Goal: Task Accomplishment & Management: Use online tool/utility

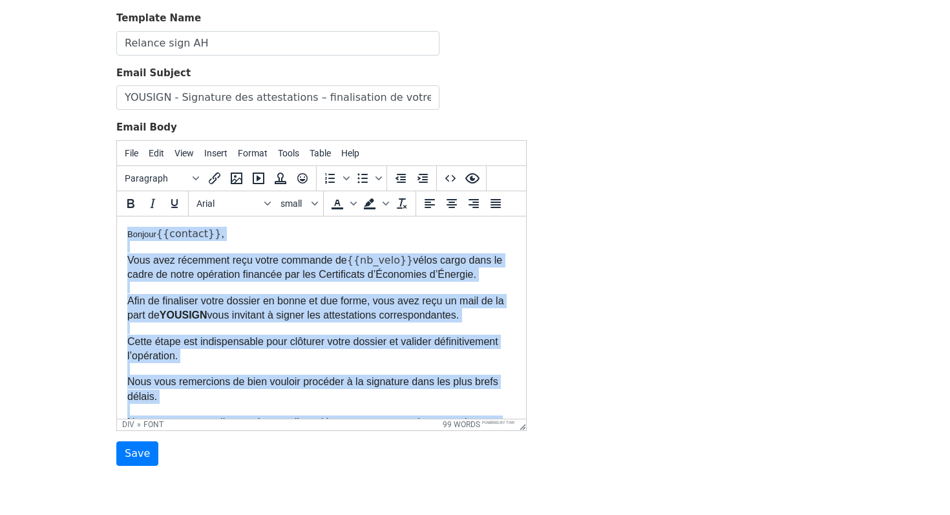
drag, startPoint x: 222, startPoint y: 267, endPoint x: 67, endPoint y: 131, distance: 206.4
click at [117, 216] on html "Bonjour {{contact}} , Vous avez récemment reçu votre commande de {{nb_velo }} v…" at bounding box center [321, 407] width 409 height 382
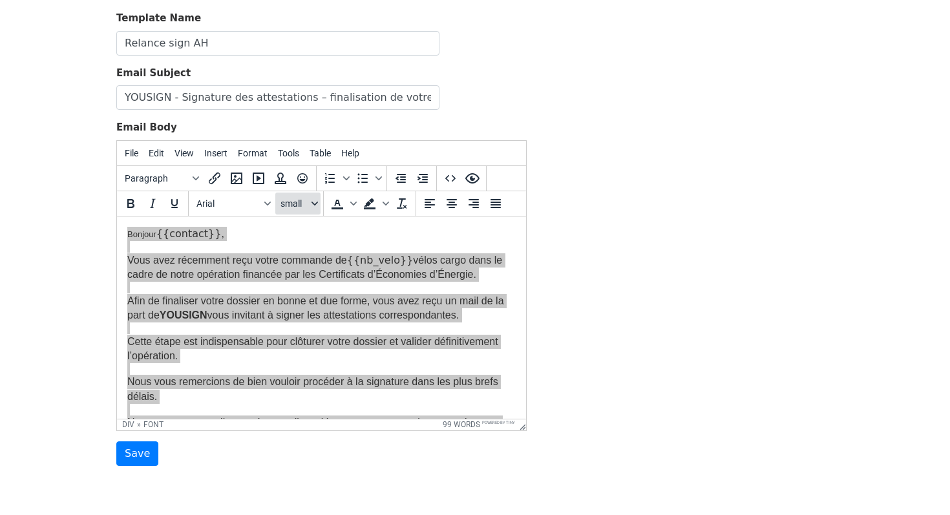
click at [302, 206] on span "small" at bounding box center [294, 203] width 28 height 10
click at [308, 264] on div "12pt" at bounding box center [311, 270] width 19 height 16
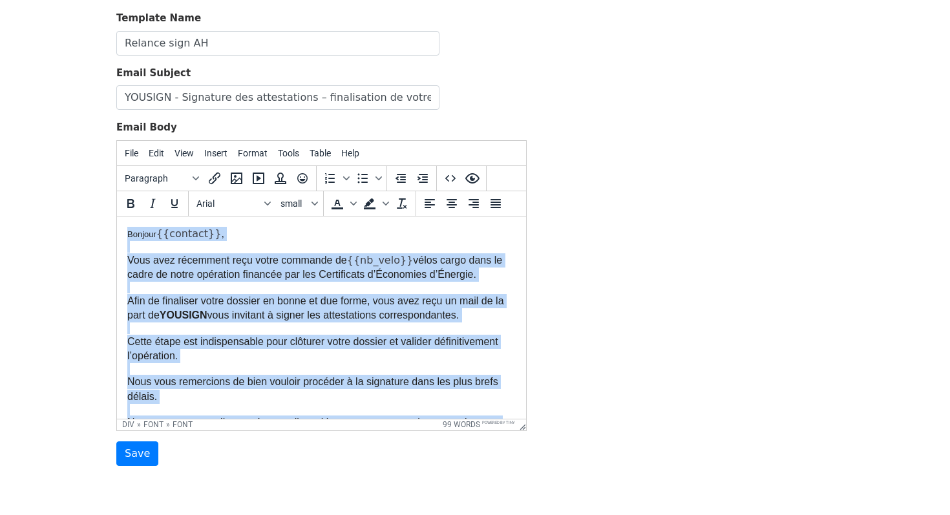
click at [180, 242] on div "Vous avez récemment reçu votre commande de {{nb_velo }} vélos cargo dans le cad…" at bounding box center [321, 260] width 388 height 41
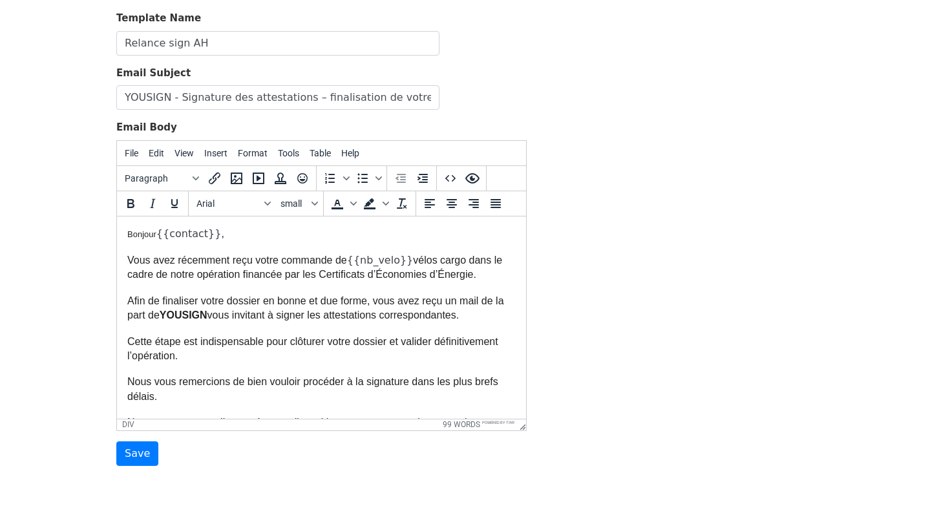
click at [148, 238] on font "Bonjour" at bounding box center [141, 234] width 29 height 10
click at [302, 205] on span "small" at bounding box center [294, 203] width 28 height 10
click at [311, 274] on div "12pt" at bounding box center [311, 270] width 19 height 16
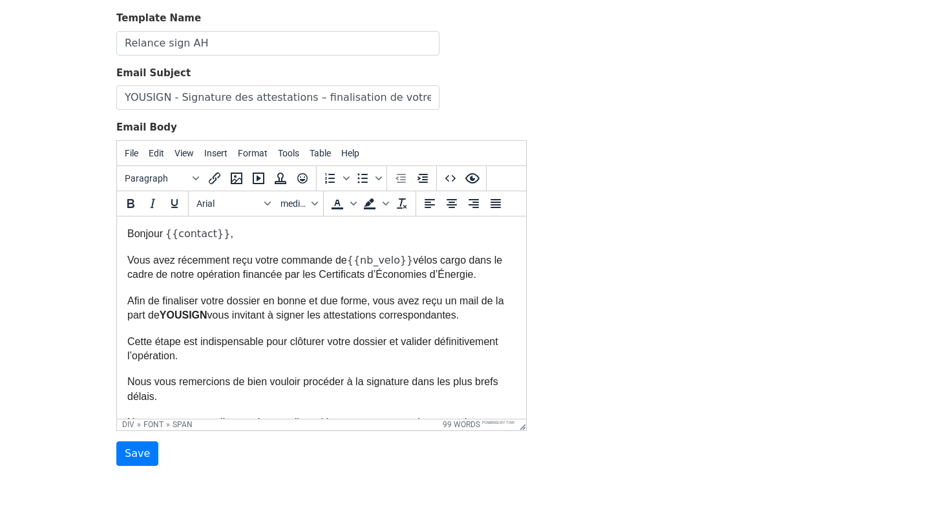
click at [330, 277] on span "vélos cargo dans le cadre de notre opération financée par les Certificats d’Éco…" at bounding box center [314, 266] width 375 height 25
click at [138, 448] on input "Save" at bounding box center [137, 453] width 42 height 25
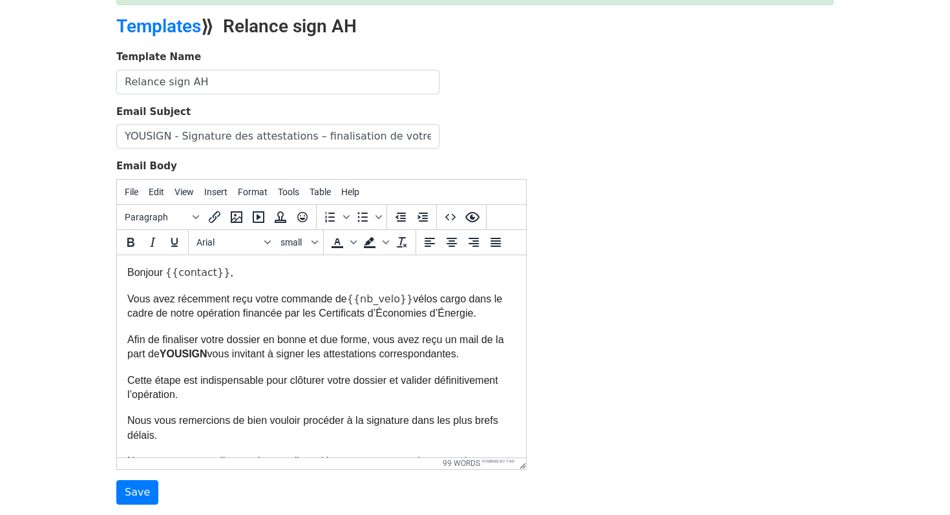
scroll to position [132, 0]
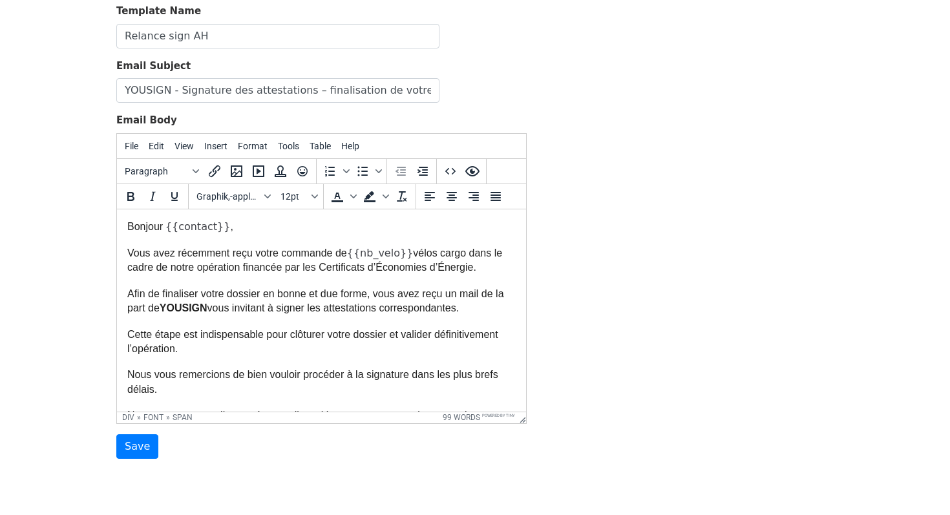
click at [400, 251] on span "}}" at bounding box center [406, 252] width 13 height 12
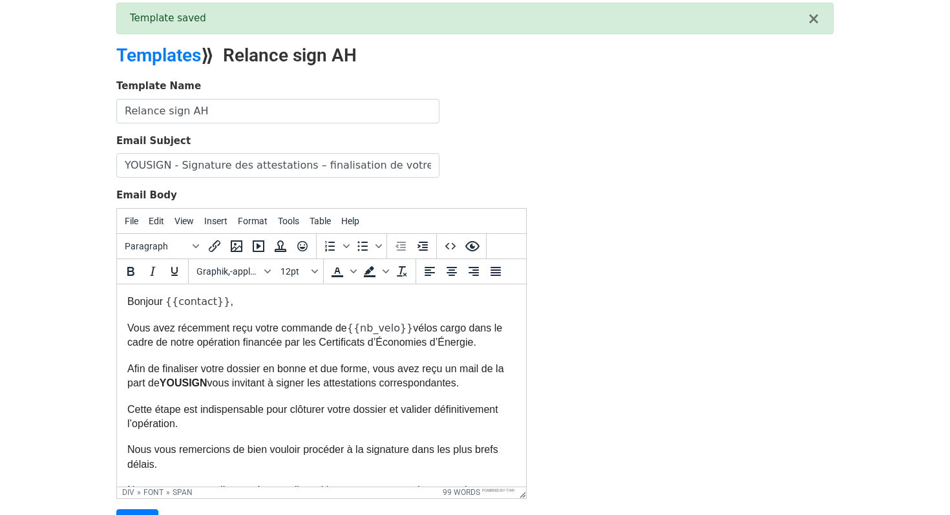
scroll to position [50, 0]
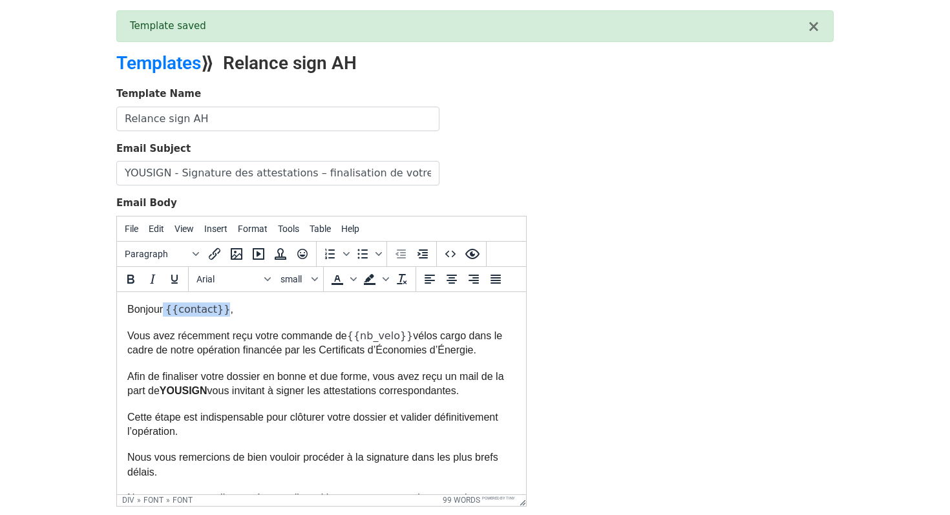
drag, startPoint x: 214, startPoint y: 308, endPoint x: 163, endPoint y: 314, distance: 51.4
click at [163, 314] on font "Bonjour {{contact}} ," at bounding box center [180, 308] width 106 height 11
drag, startPoint x: 399, startPoint y: 337, endPoint x: 348, endPoint y: 337, distance: 51.7
click at [348, 337] on font "Vous avez récemment reçu votre commande de {{nb_velo }} vélos cargo dans le cad…" at bounding box center [314, 341] width 375 height 25
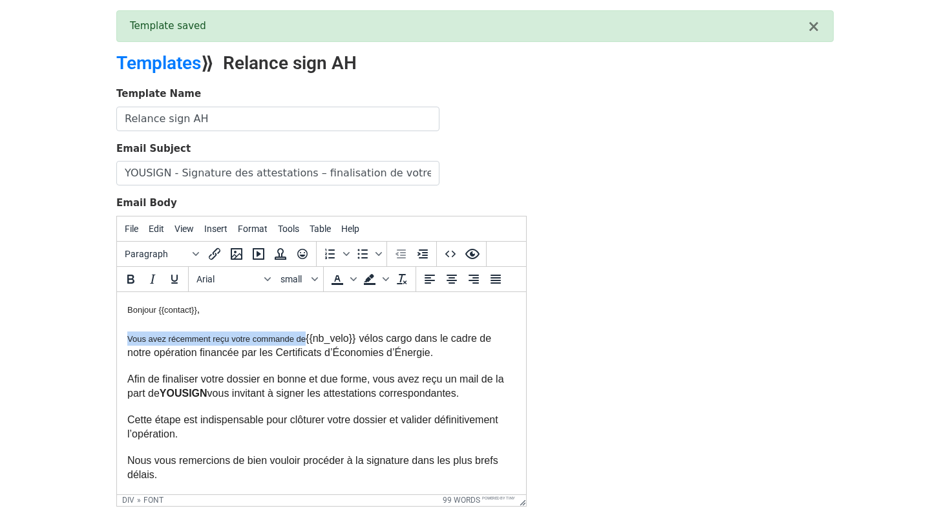
drag, startPoint x: 305, startPoint y: 341, endPoint x: 127, endPoint y: 343, distance: 177.6
click at [127, 343] on font "Vous avez récemment reçu votre commande de" at bounding box center [216, 338] width 178 height 10
click at [313, 284] on button "small" at bounding box center [297, 279] width 45 height 22
click at [302, 340] on div "12pt" at bounding box center [311, 345] width 19 height 16
click at [312, 287] on button "small" at bounding box center [297, 279] width 45 height 22
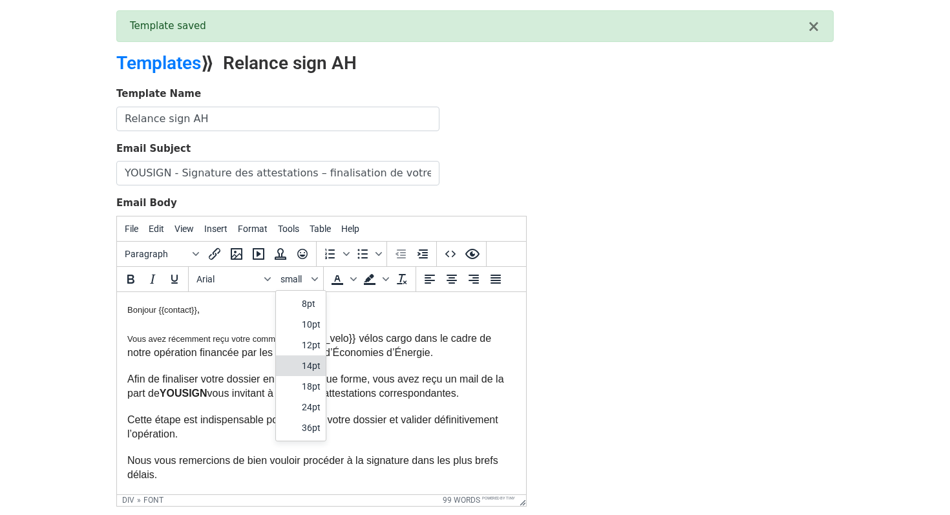
click at [299, 359] on div "14pt" at bounding box center [301, 365] width 50 height 21
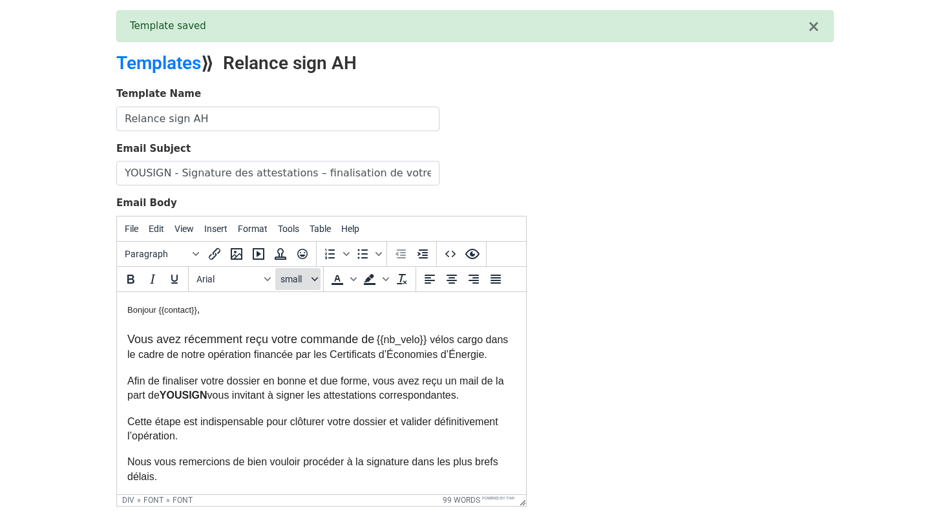
click at [302, 277] on span "small" at bounding box center [294, 279] width 28 height 10
click at [299, 342] on div "12pt" at bounding box center [301, 345] width 50 height 21
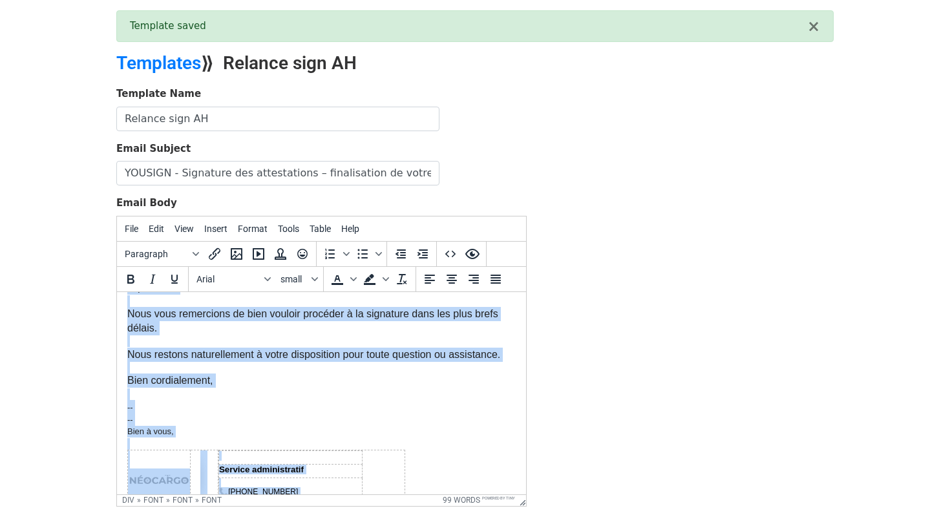
scroll to position [183, 0]
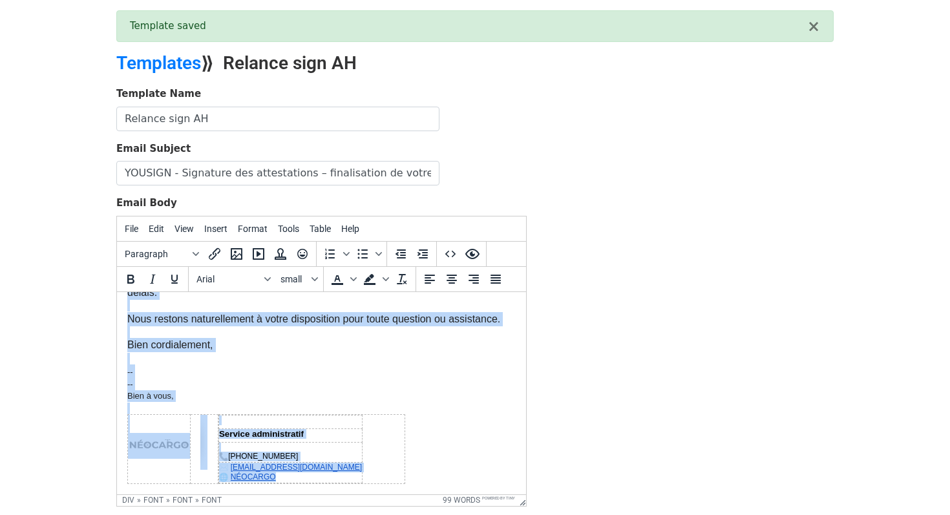
click at [315, 364] on body "Bonjour {{contact}} , Vous avez récemment reçu votre commande de {{nb_velo}} vé…" at bounding box center [321, 302] width 388 height 364
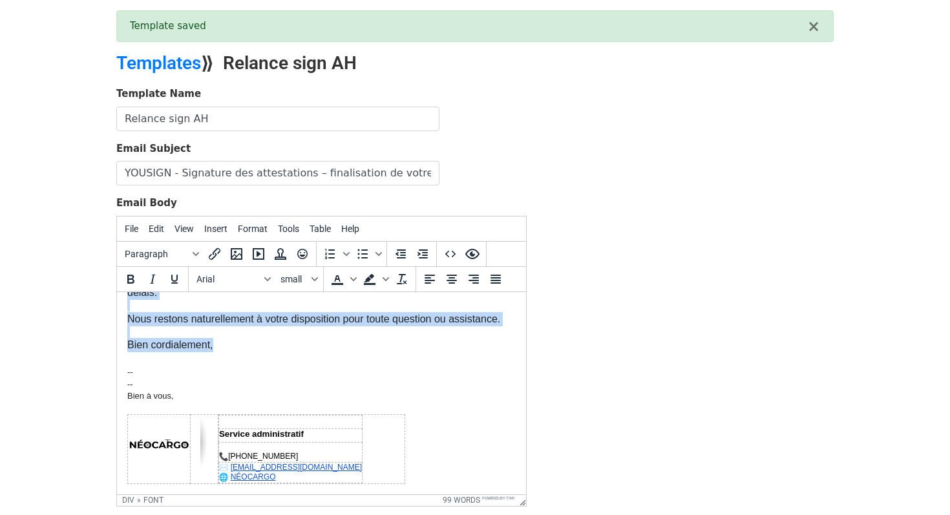
scroll to position [0, 0]
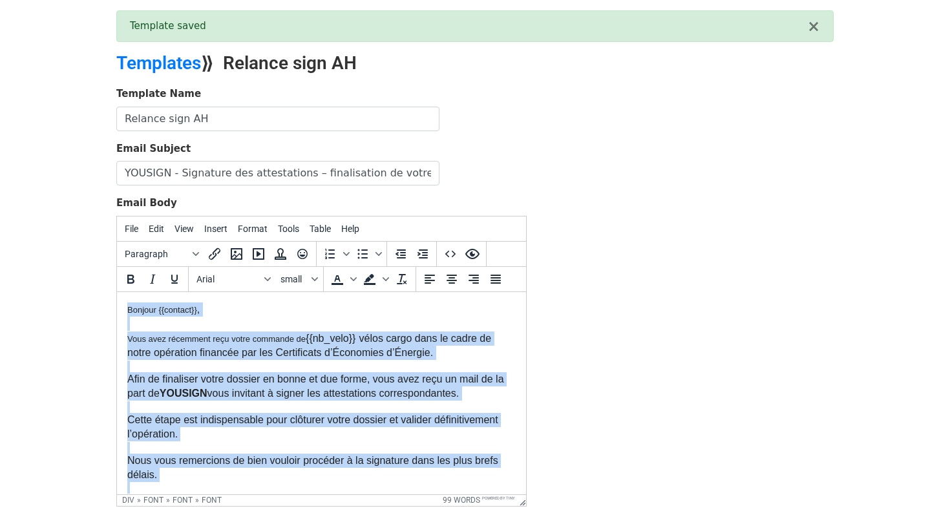
drag, startPoint x: 239, startPoint y: 345, endPoint x: 83, endPoint y: 182, distance: 225.7
click at [117, 291] on html "Bonjour {{contact}} , Vous avez récemment reçu votre commande de {{nb_velo}} vé…" at bounding box center [321, 483] width 409 height 384
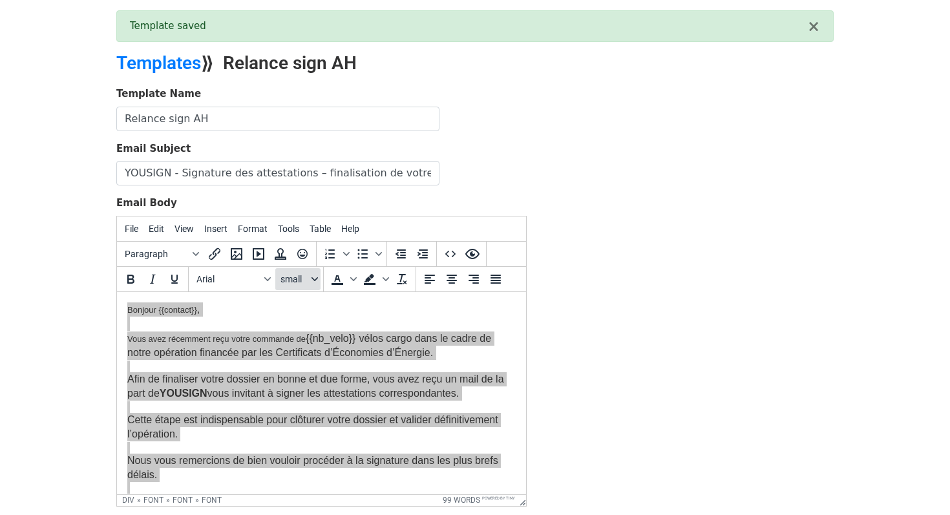
click at [312, 279] on icon "Font sizes" at bounding box center [314, 279] width 6 height 6
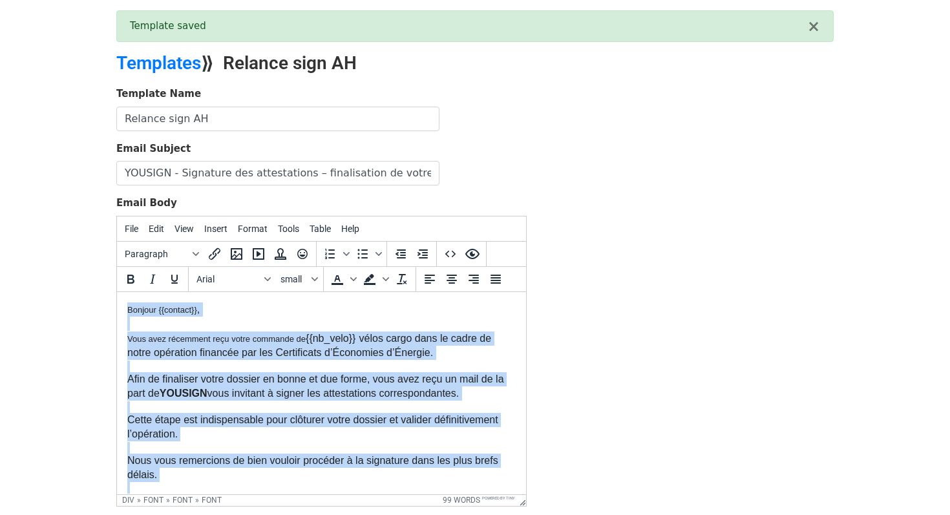
click at [379, 305] on div "Bonjour {{contact}} ," at bounding box center [321, 309] width 388 height 14
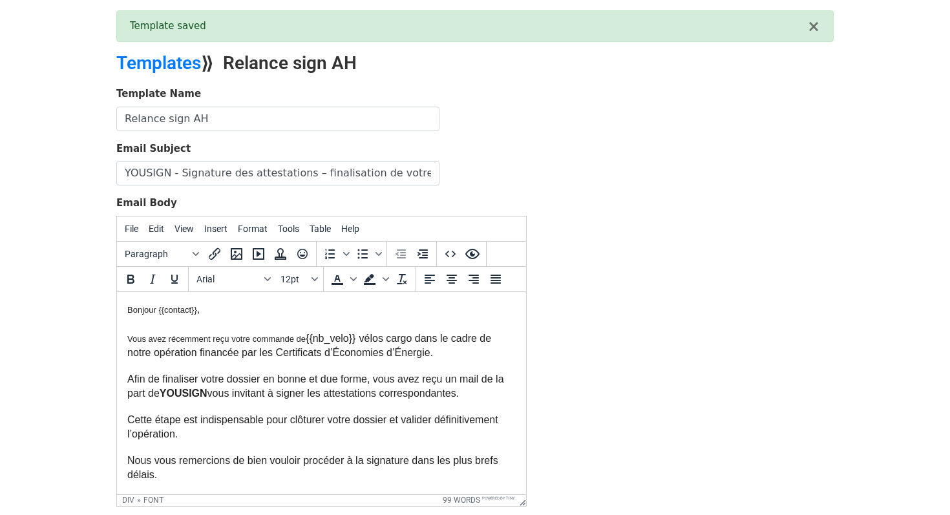
scroll to position [180, 0]
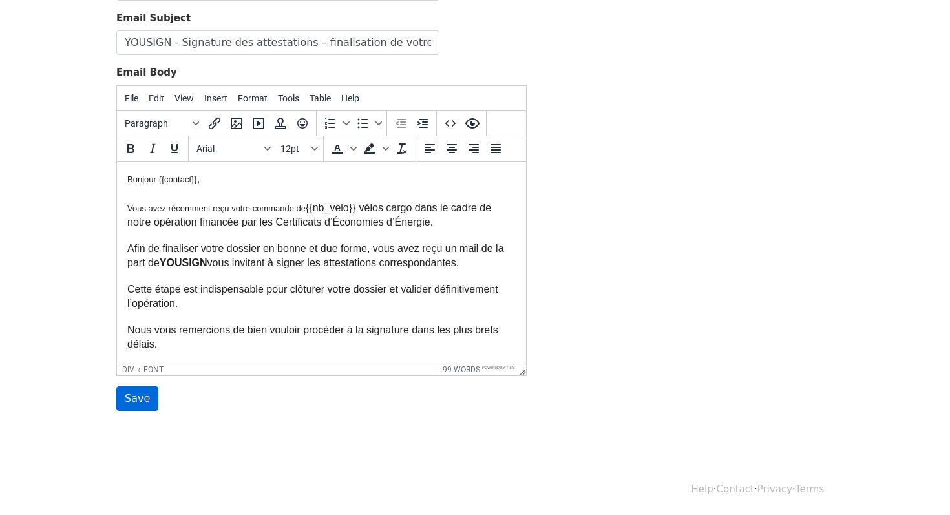
click at [144, 403] on input "Save" at bounding box center [137, 398] width 42 height 25
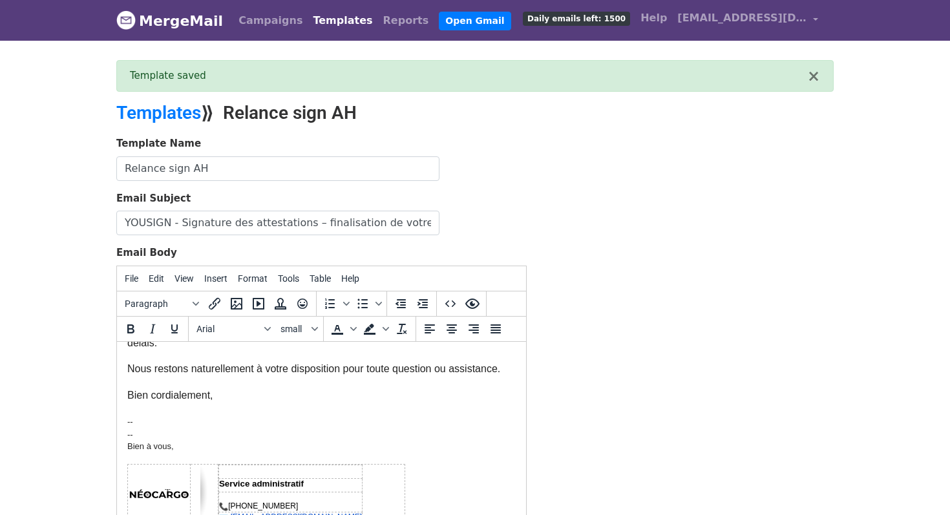
scroll to position [180, 0]
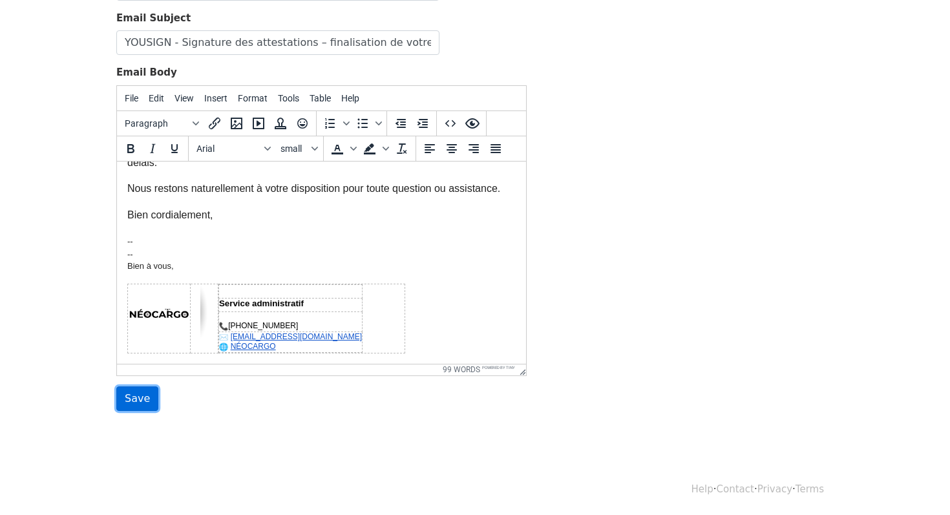
click at [130, 393] on input "Save" at bounding box center [137, 398] width 42 height 25
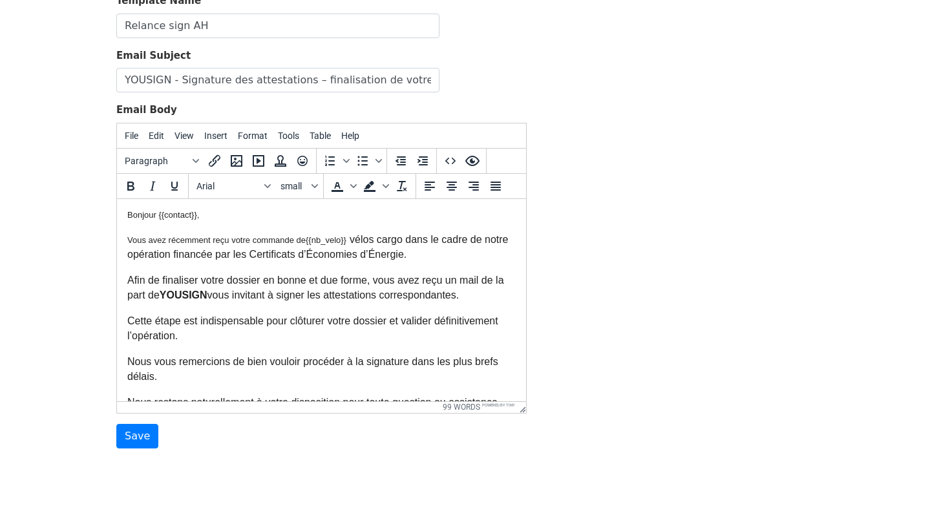
scroll to position [180, 0]
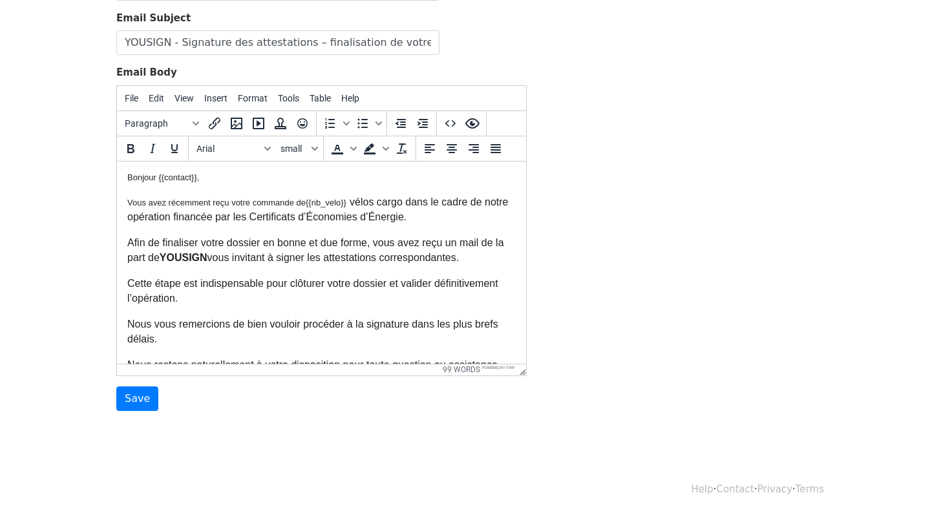
click at [289, 248] on font "Afin de finaliser votre dossier en bonne et due forme, vous avez reçu un mail d…" at bounding box center [315, 248] width 377 height 25
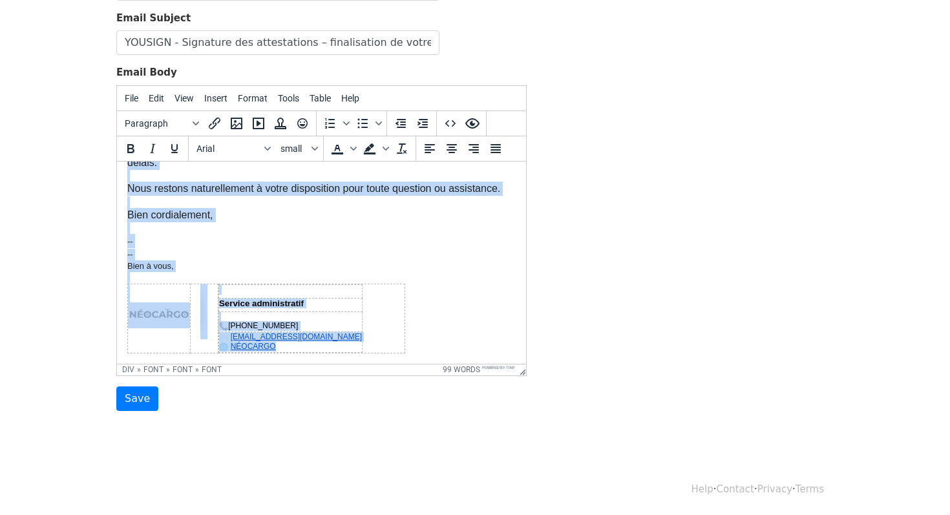
scroll to position [178, 0]
click at [263, 249] on div "-- Bien à vous, Service administratif 09.80.80.45.04 contact@neo-cargo.fr NÉOCA…" at bounding box center [321, 300] width 388 height 105
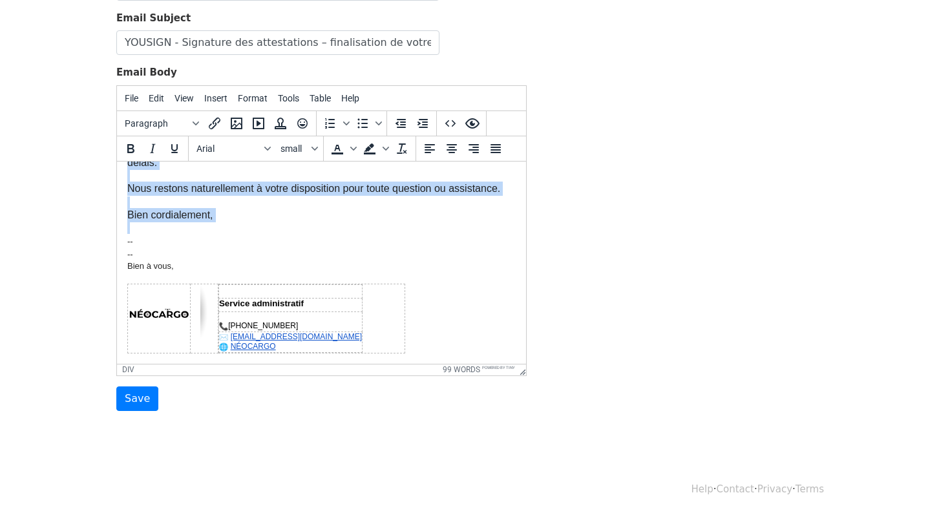
scroll to position [0, 0]
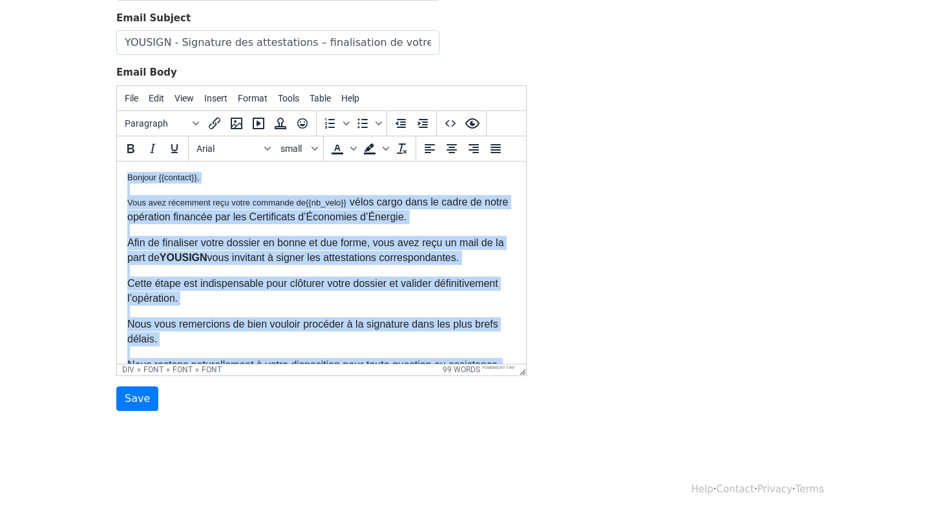
drag, startPoint x: 250, startPoint y: 223, endPoint x: 217, endPoint y: 236, distance: 35.4
click at [117, 161] on html "Bonjour {{contact}} , Vous avez récemment reçu votre commande de {{nb_velo}} vé…" at bounding box center [321, 350] width 409 height 379
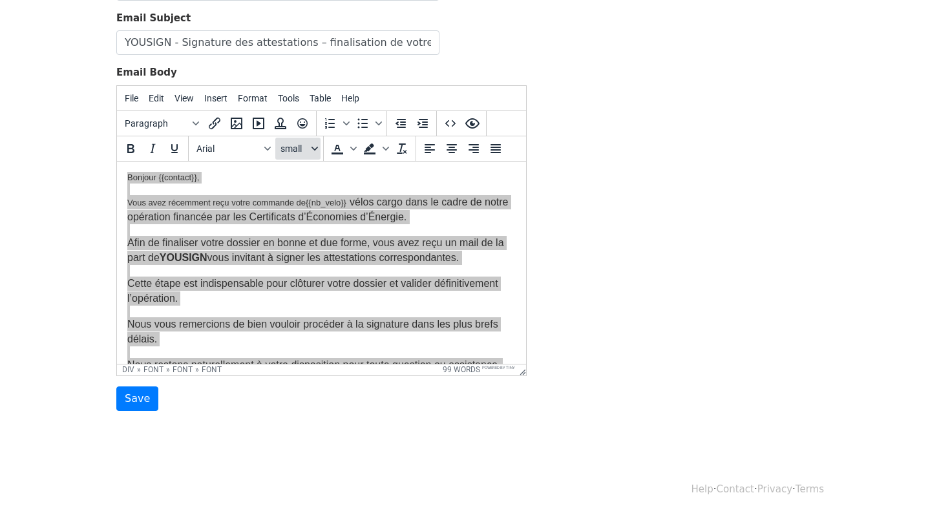
click at [298, 140] on button "small" at bounding box center [297, 149] width 45 height 22
click at [312, 213] on div "12pt" at bounding box center [311, 215] width 19 height 16
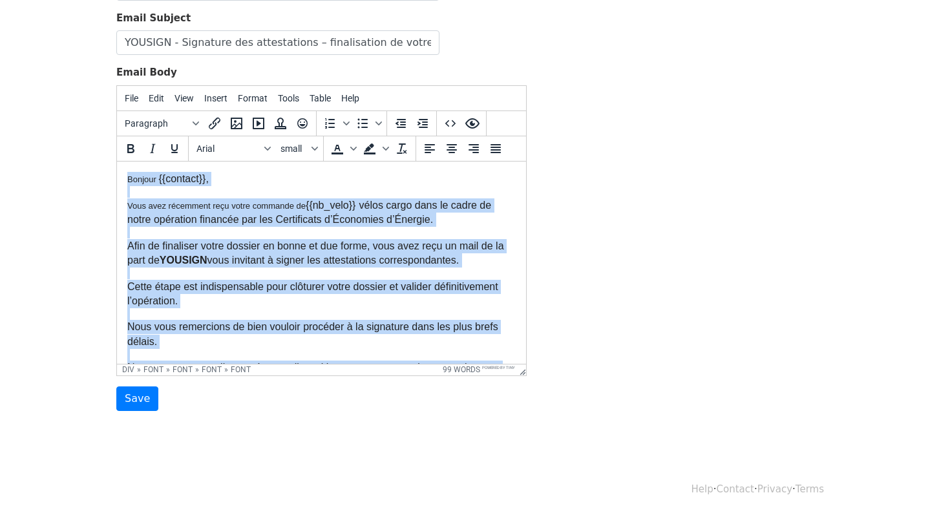
scroll to position [10, 0]
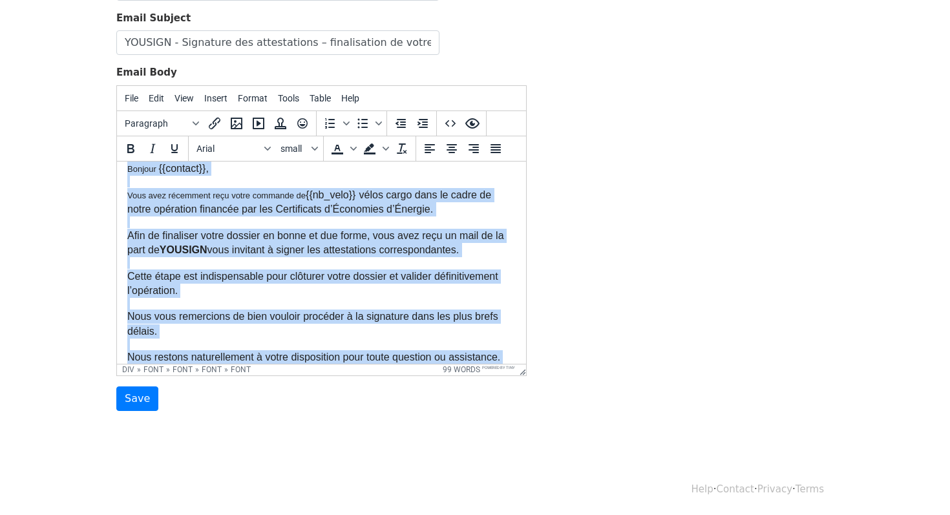
click at [312, 213] on span "vélos cargo dans le cadre de notre opération financée par les Certificats d’Éco…" at bounding box center [309, 201] width 364 height 25
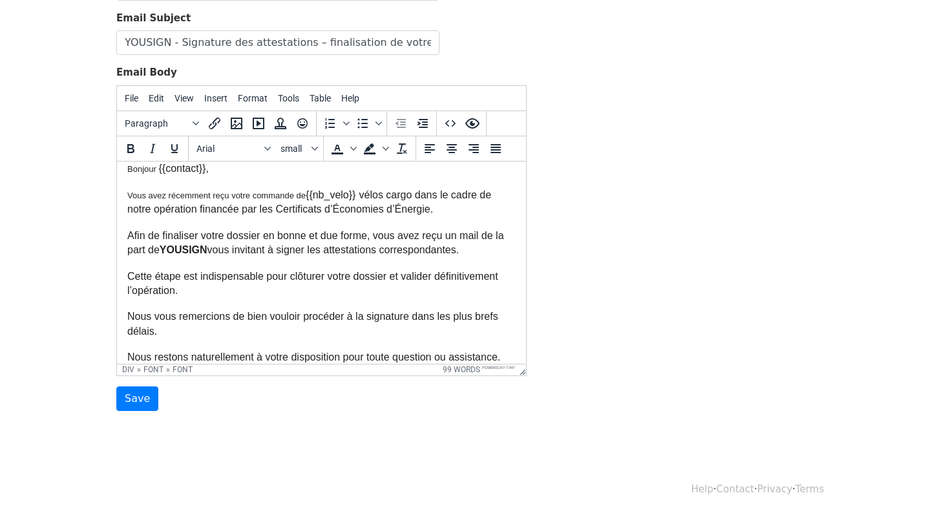
click at [298, 195] on font "Vous avez récemment reçu votre commande de" at bounding box center [216, 195] width 178 height 10
click at [298, 157] on button "small" at bounding box center [297, 149] width 45 height 22
click at [265, 209] on span "vélos cargo dans le cadre de notre opération financée par les Certificats d’Éco…" at bounding box center [309, 201] width 364 height 25
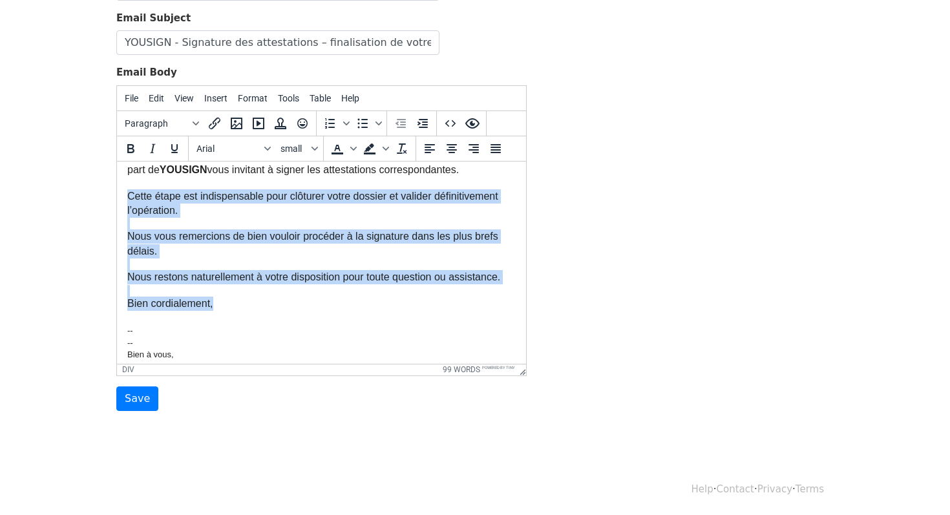
scroll to position [0, 0]
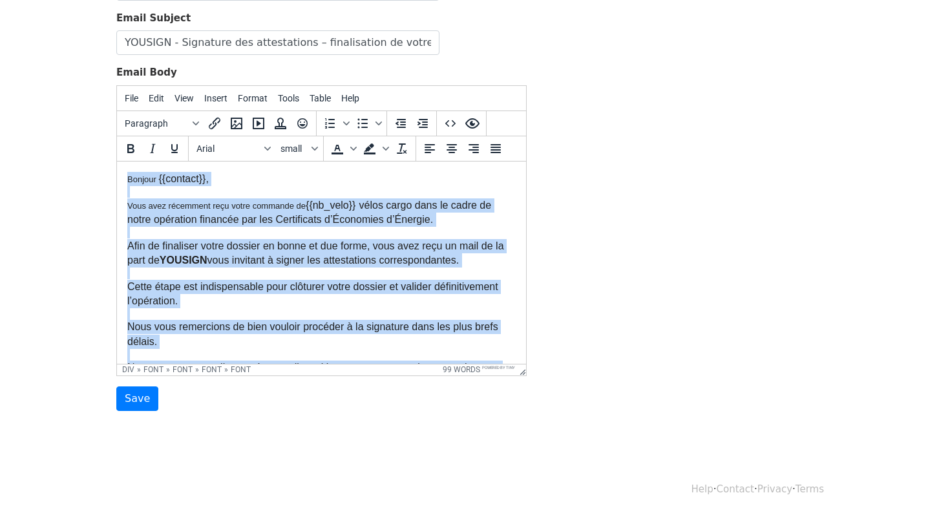
drag, startPoint x: 236, startPoint y: 304, endPoint x: 174, endPoint y: 121, distance: 193.0
click at [174, 161] on html "Bonjour {{contact}} , Vous avez récemment reçu votre commande de {{nb_velo}} vé…" at bounding box center [321, 352] width 409 height 382
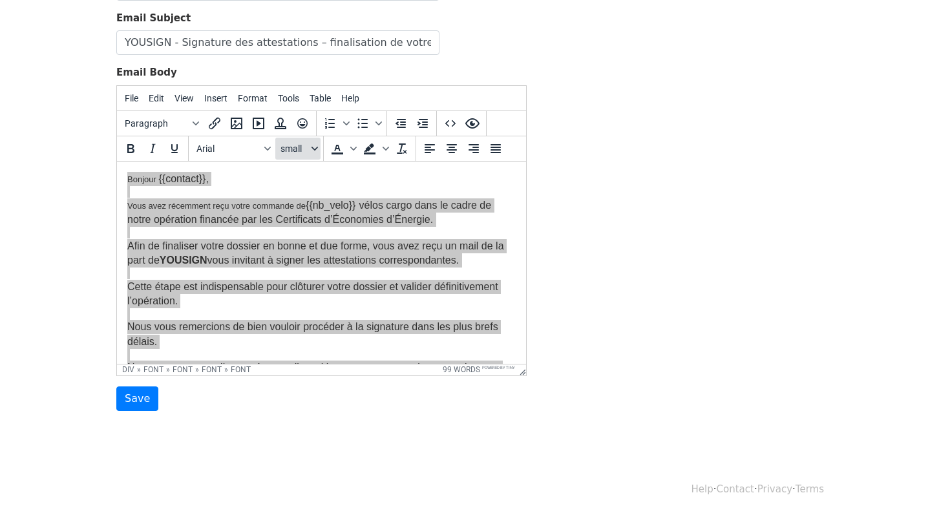
click at [306, 153] on button "small" at bounding box center [297, 149] width 45 height 22
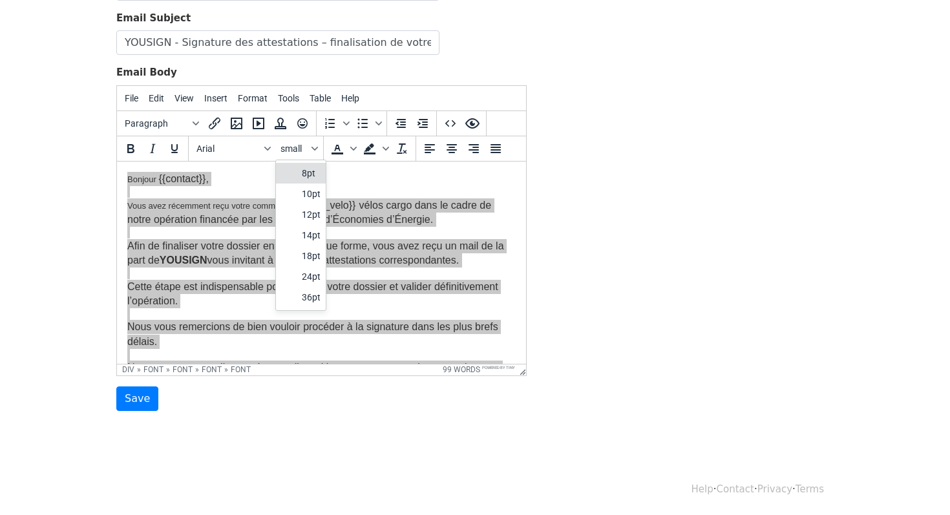
click at [304, 172] on div "8pt" at bounding box center [311, 173] width 19 height 16
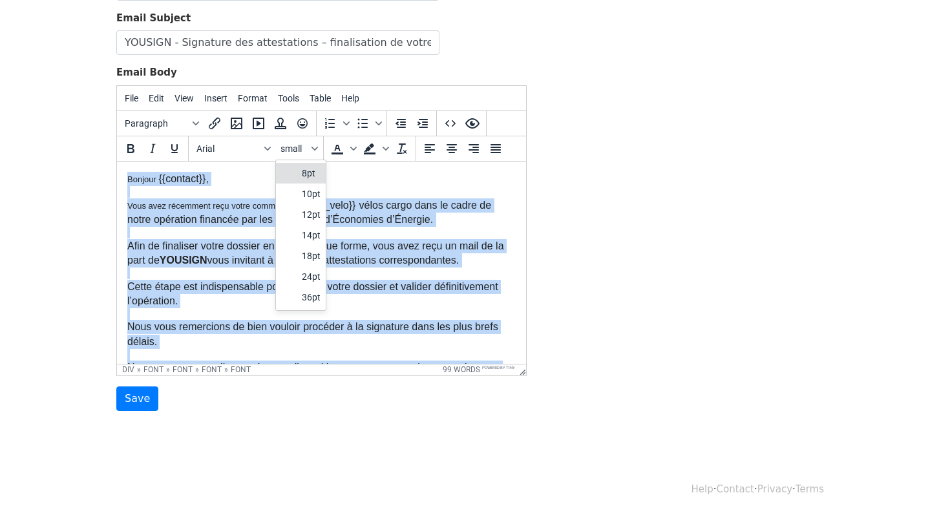
scroll to position [10, 0]
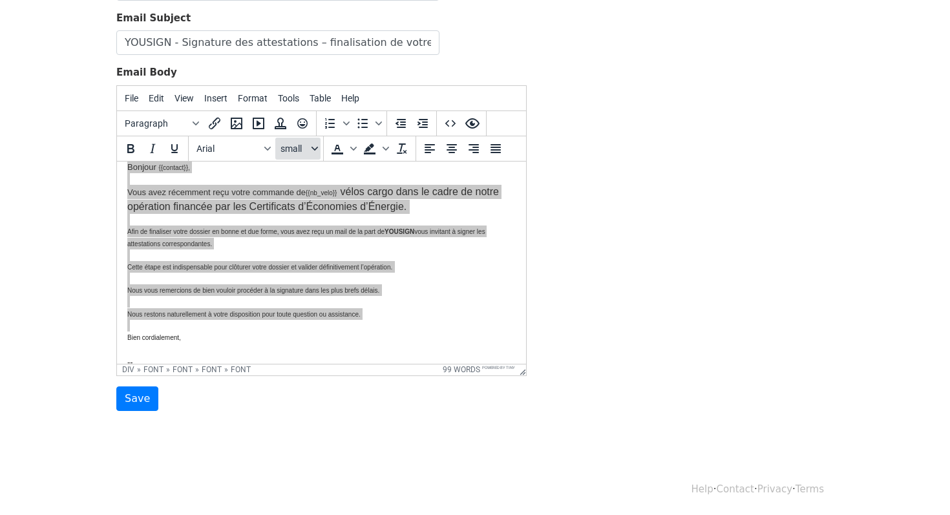
click at [296, 144] on span "small" at bounding box center [294, 148] width 28 height 10
click at [309, 204] on div "12pt" at bounding box center [301, 214] width 50 height 21
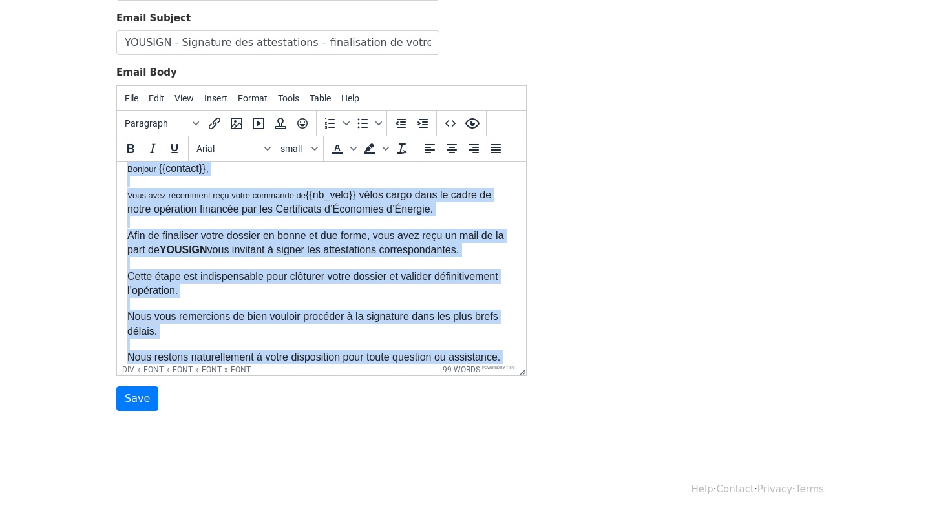
click at [305, 222] on div "Afin de finaliser votre dossier en bonne et due forme, vous avez reçu un mail d…" at bounding box center [321, 236] width 388 height 41
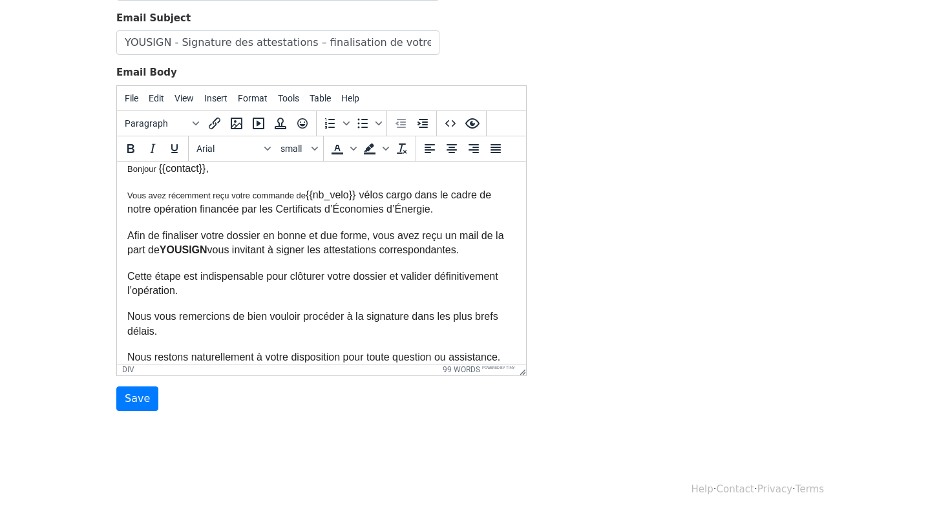
scroll to position [0, 0]
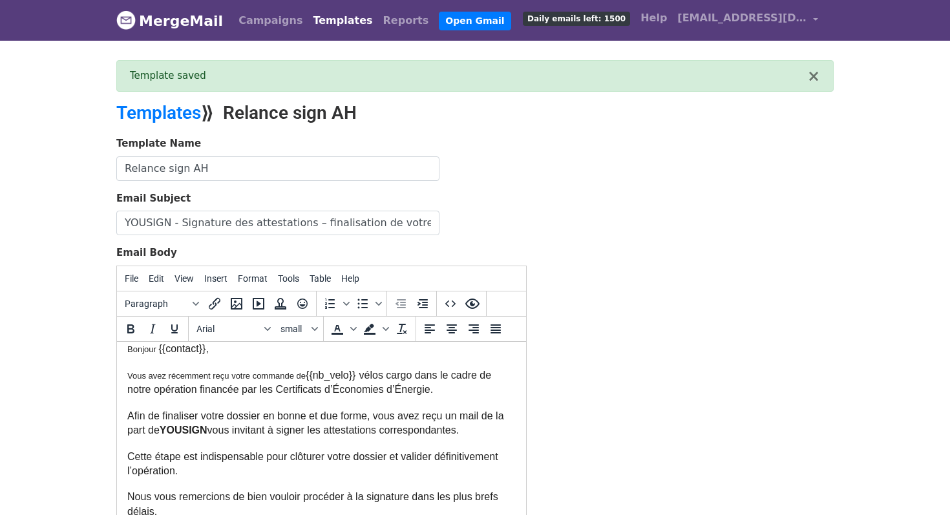
click at [202, 33] on link "MergeMail" at bounding box center [169, 20] width 107 height 27
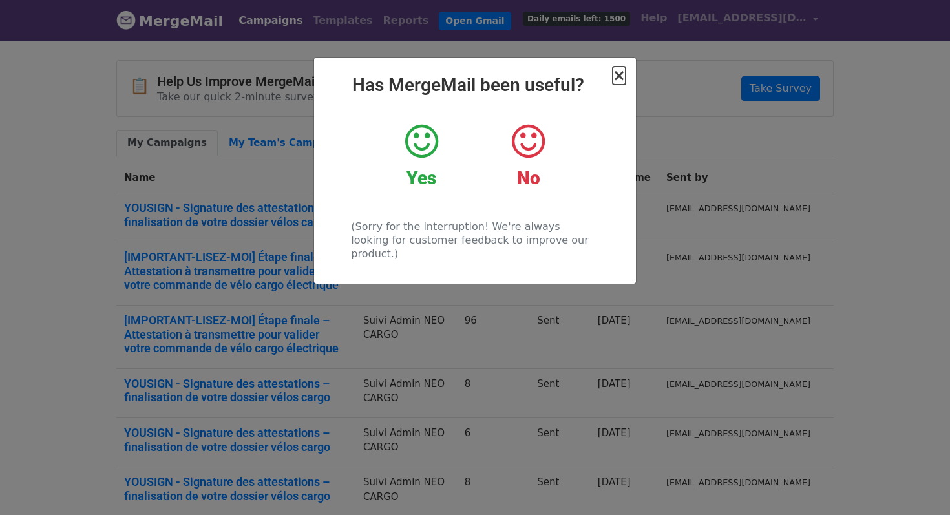
click at [616, 79] on span "×" at bounding box center [618, 76] width 13 height 18
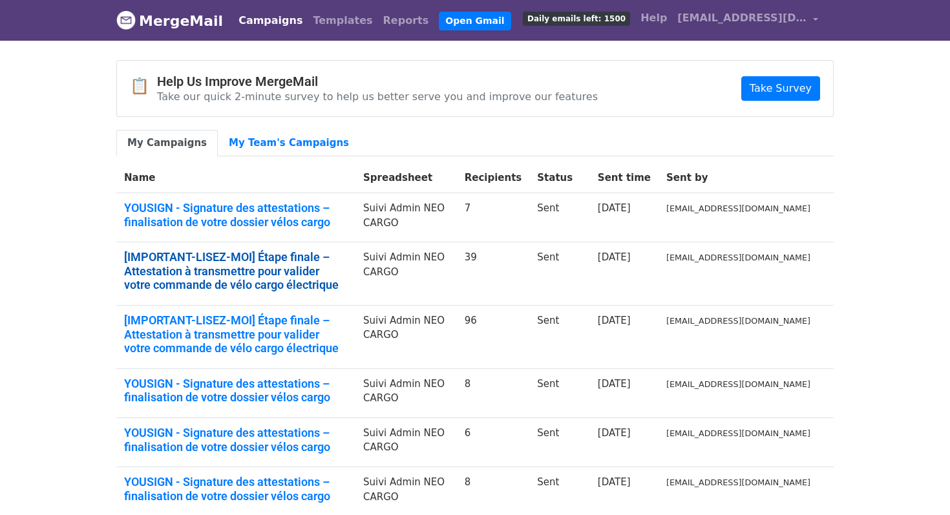
click at [348, 271] on link "[IMPORTANT-LISEZ-MOI] Étape finale – Attestation à transmettre pour valider vot…" at bounding box center [236, 271] width 224 height 42
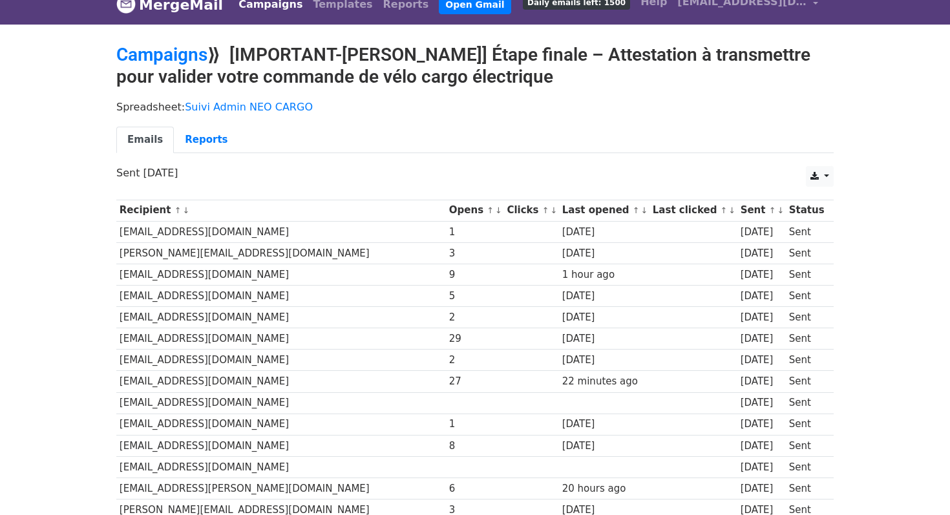
scroll to position [19, 0]
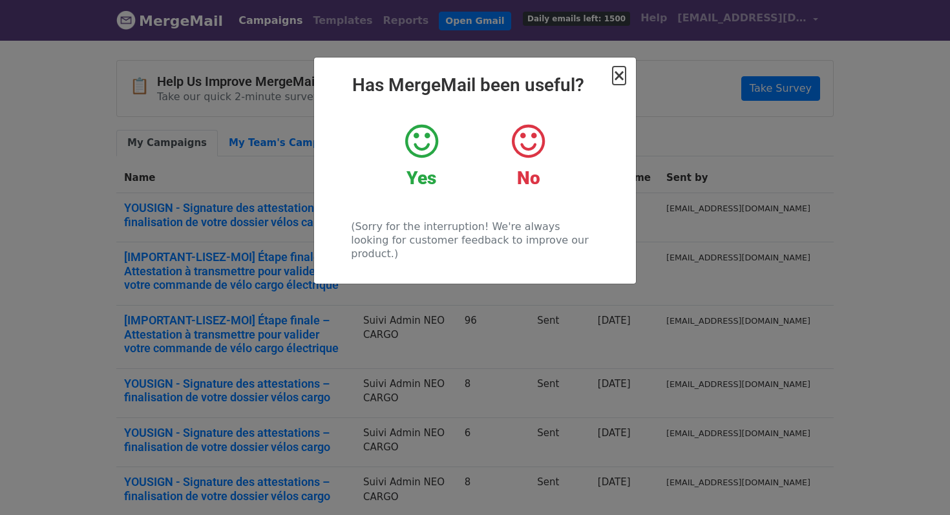
click at [620, 67] on span "×" at bounding box center [618, 76] width 13 height 18
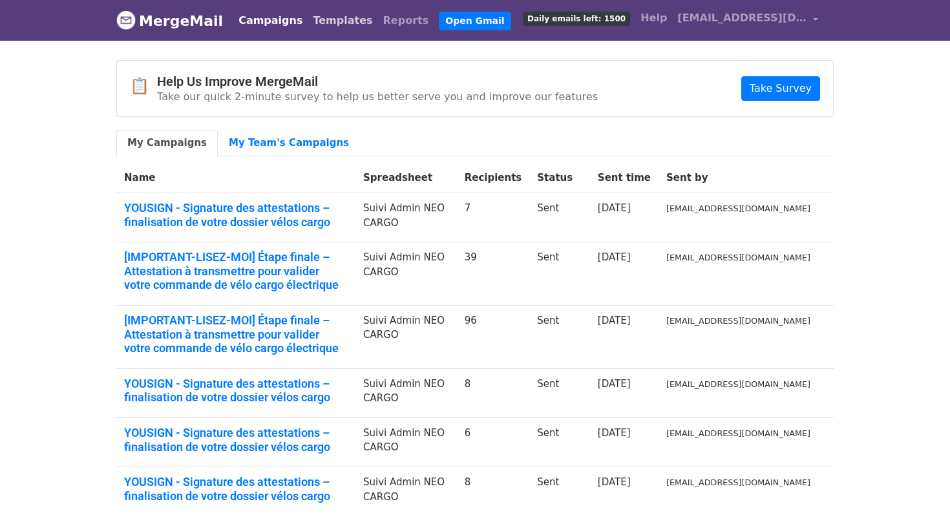
click at [318, 31] on link "Templates" at bounding box center [342, 21] width 70 height 26
click at [316, 28] on link "Templates" at bounding box center [342, 21] width 70 height 26
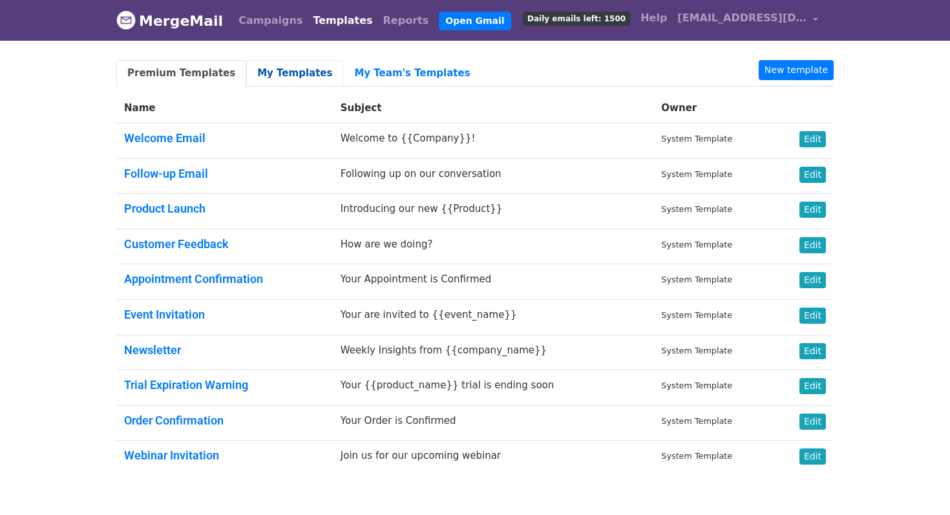
click at [275, 74] on link "My Templates" at bounding box center [294, 73] width 97 height 26
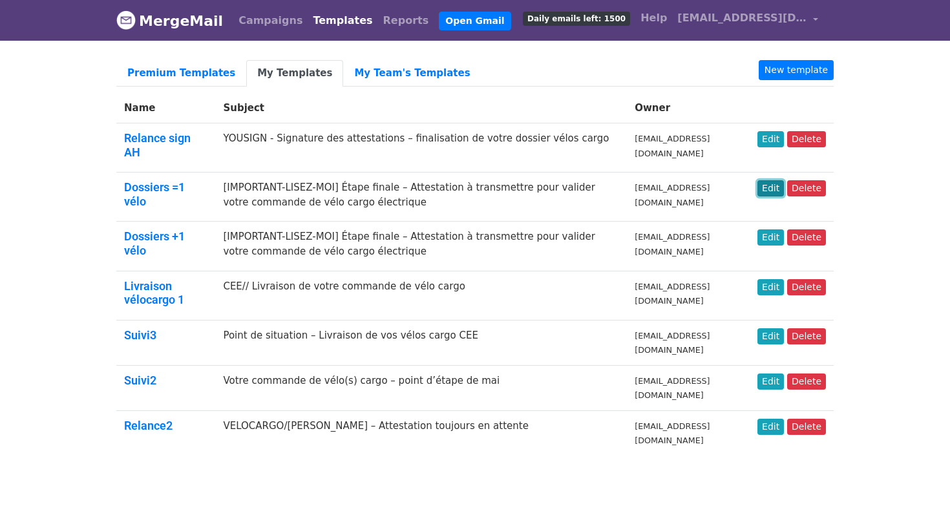
click at [778, 187] on link "Edit" at bounding box center [770, 188] width 26 height 16
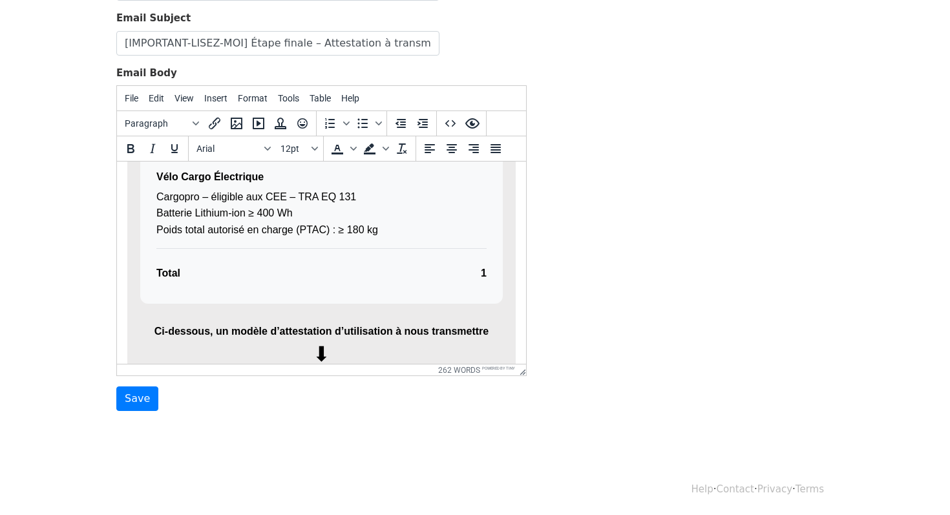
scroll to position [823, 0]
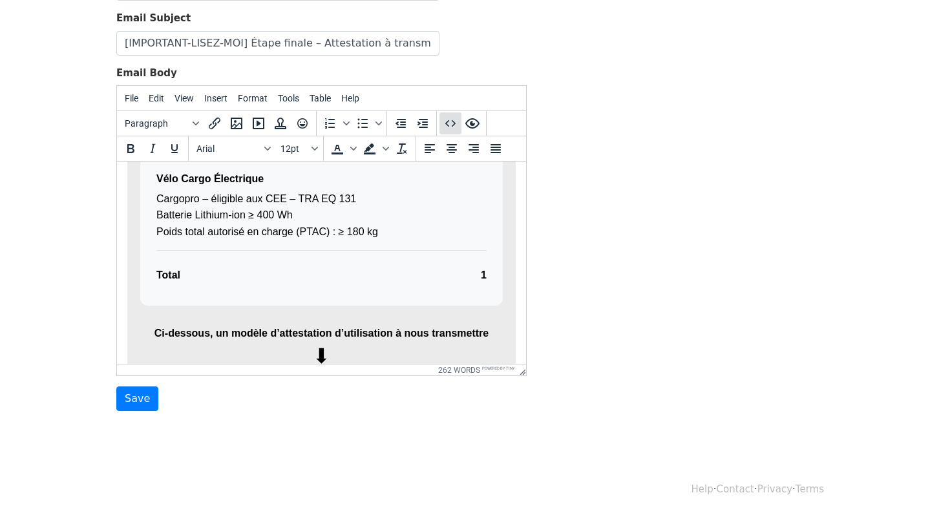
click at [452, 120] on icon "Source code" at bounding box center [450, 123] width 10 height 6
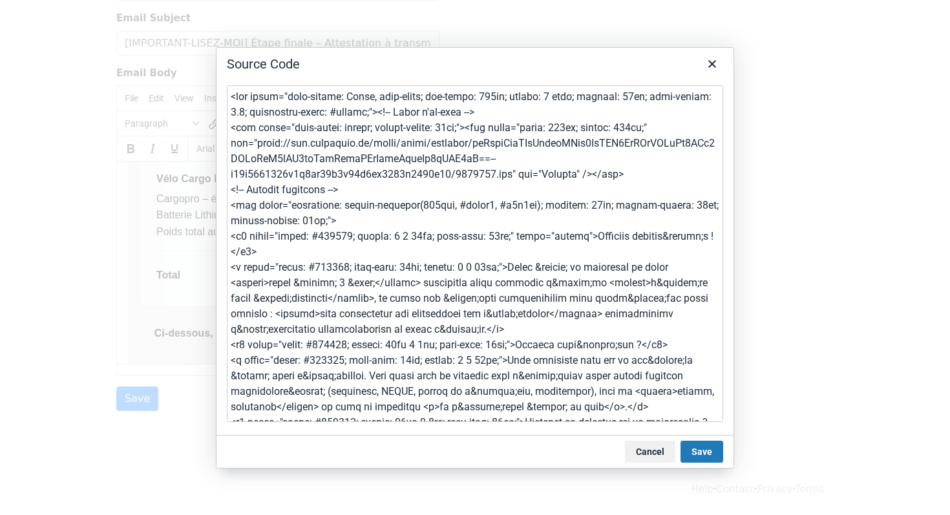
click at [448, 182] on textarea at bounding box center [475, 253] width 496 height 337
click at [643, 452] on button "Cancel" at bounding box center [650, 452] width 50 height 22
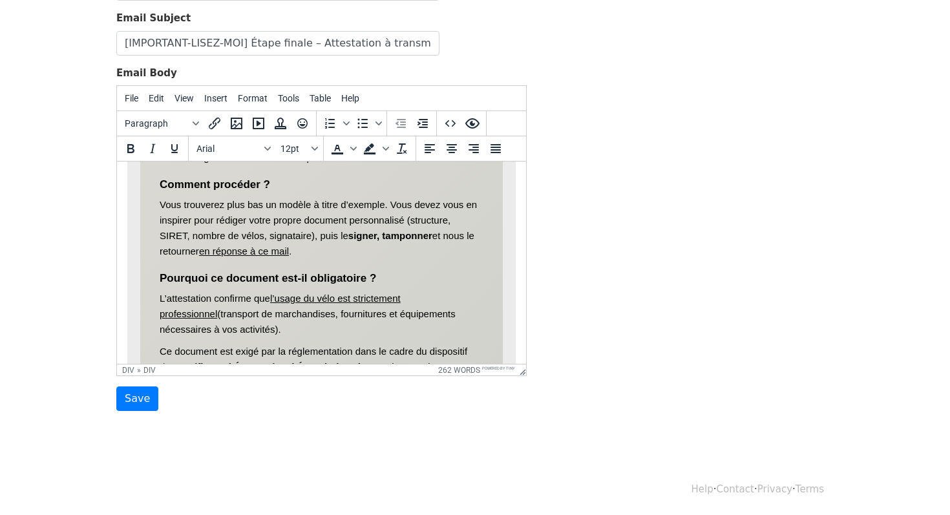
scroll to position [0, 0]
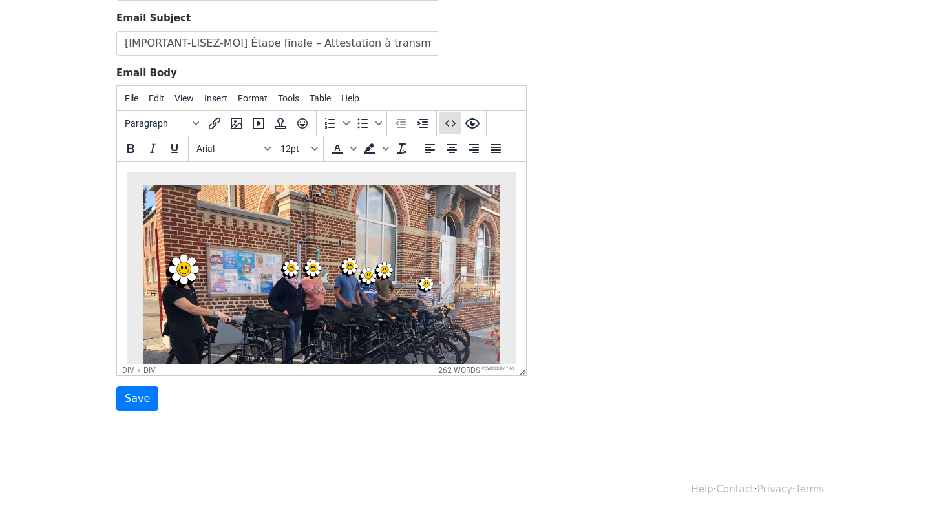
click at [450, 125] on icon "Source code" at bounding box center [450, 124] width 16 height 16
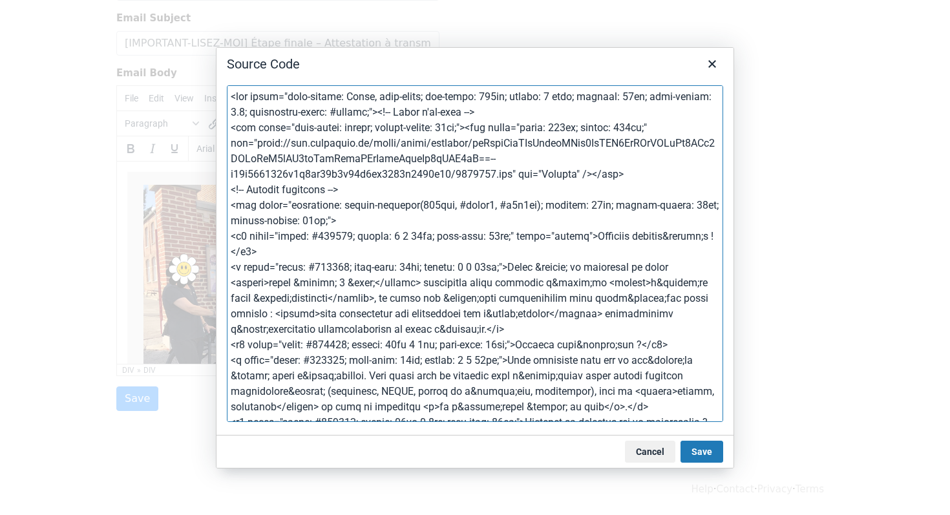
click at [600, 207] on textarea at bounding box center [475, 253] width 496 height 337
paste textarea "<!-- Image d'en-tête --> <div style="text-align: center; margin-bottom: 30px;">…"
type textarea "<div style="font-family: Arial, sans-serif; max-width: 600px; margin: 0 auto; p…"
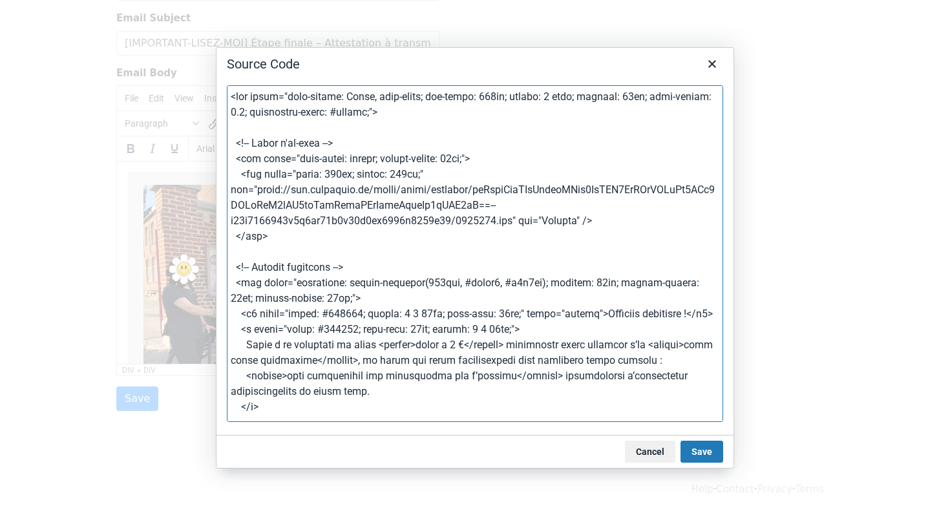
scroll to position [1340, 0]
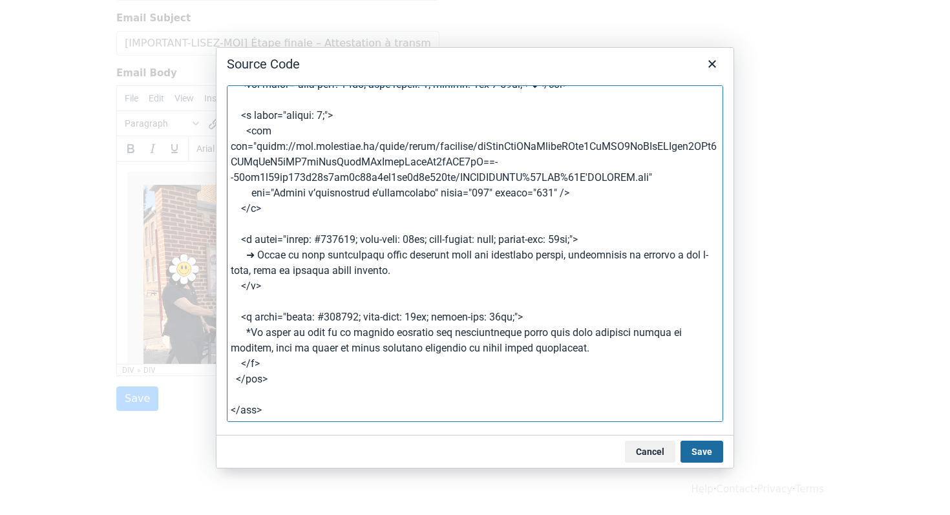
click at [693, 446] on button "Save" at bounding box center [701, 452] width 43 height 22
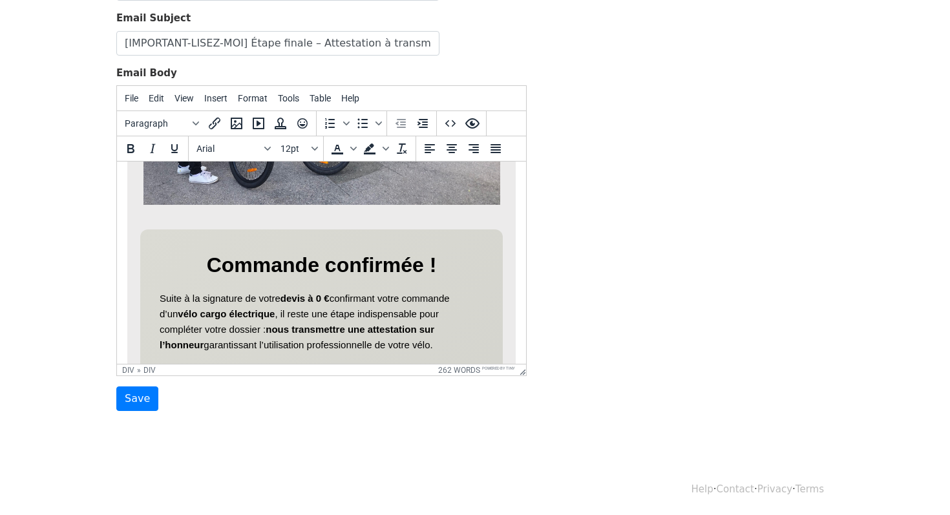
scroll to position [249, 0]
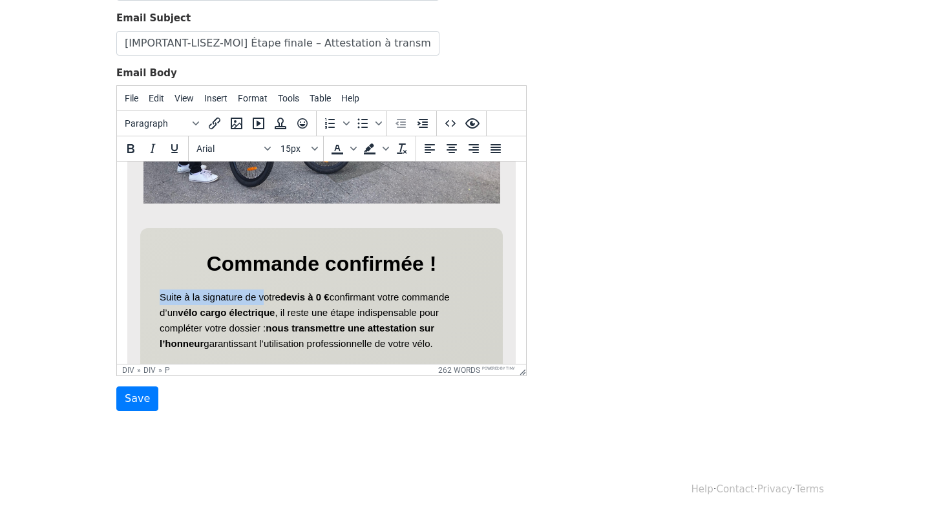
drag, startPoint x: 159, startPoint y: 295, endPoint x: 263, endPoint y: 295, distance: 104.0
click at [263, 295] on p "Suite à la signature de votre devis à 0 € confirmant votre commande d’un vélo c…" at bounding box center [322, 320] width 324 height 62
copy p "Suite à la signature de v"
click at [451, 123] on icon "Source code" at bounding box center [450, 124] width 16 height 16
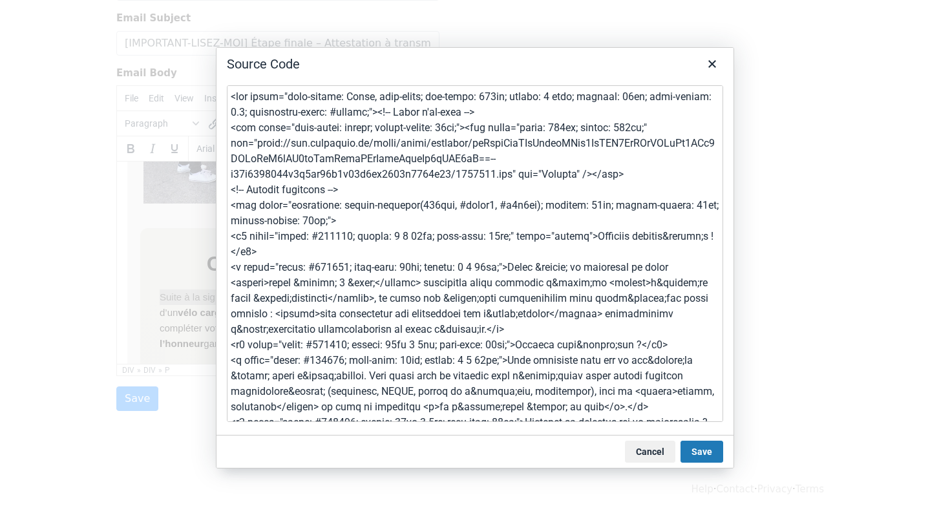
click at [437, 175] on textarea at bounding box center [475, 253] width 496 height 337
type textarea "<div style="font-family: Arial, sans-serif; max-width: 600px; margin: 0 auto; p…"
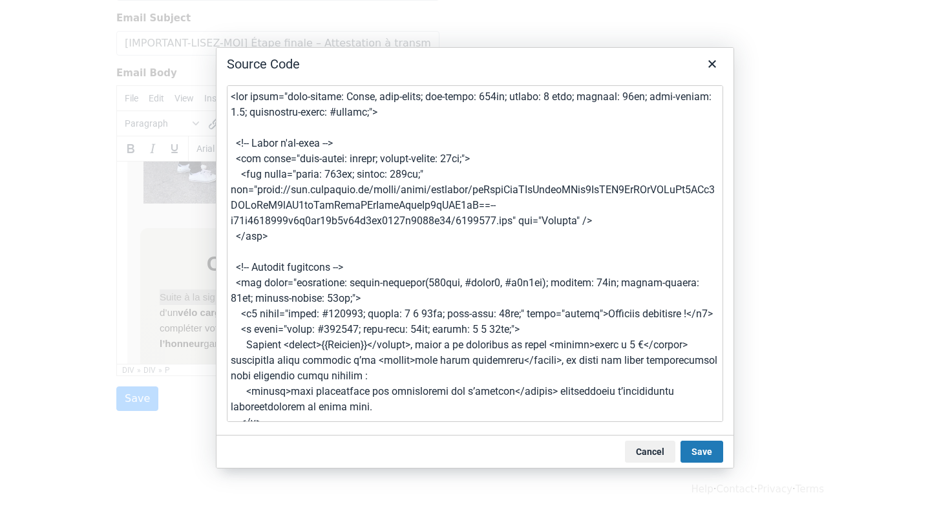
scroll to position [1356, 0]
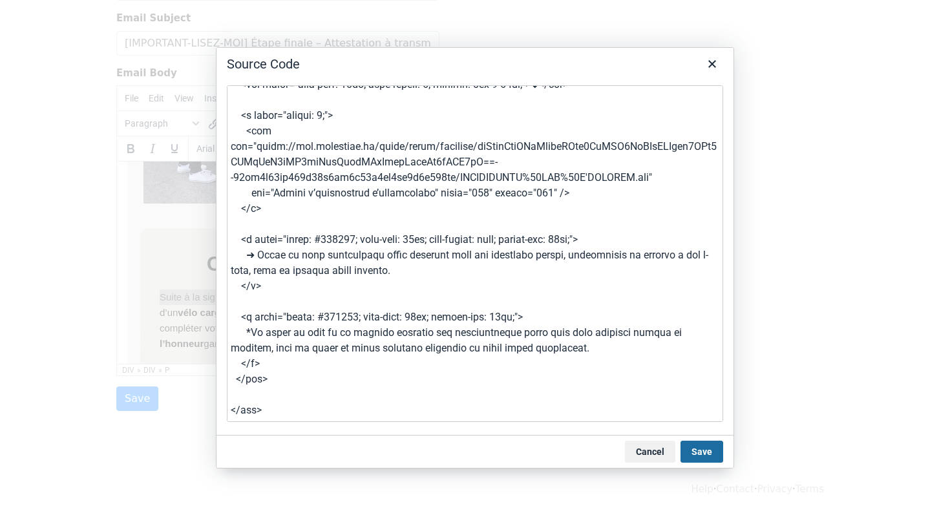
click at [698, 449] on button "Save" at bounding box center [701, 452] width 43 height 22
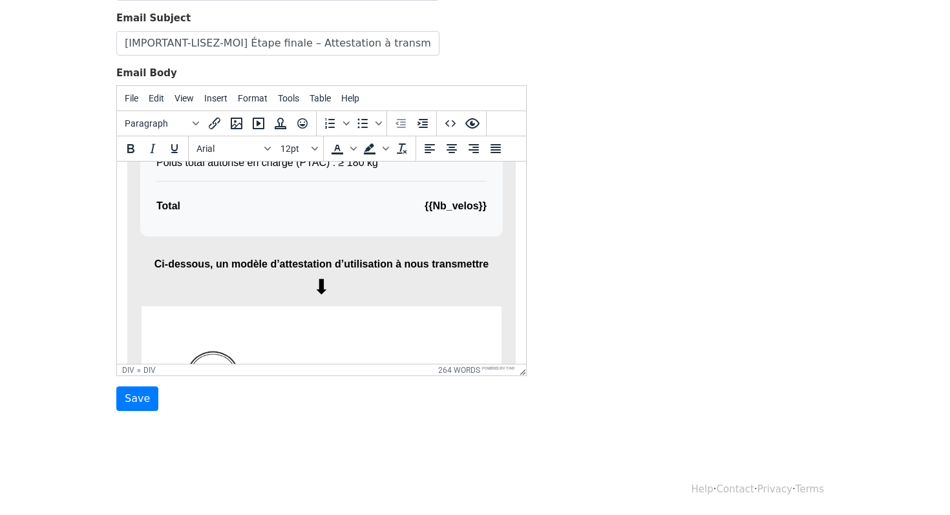
scroll to position [887, 0]
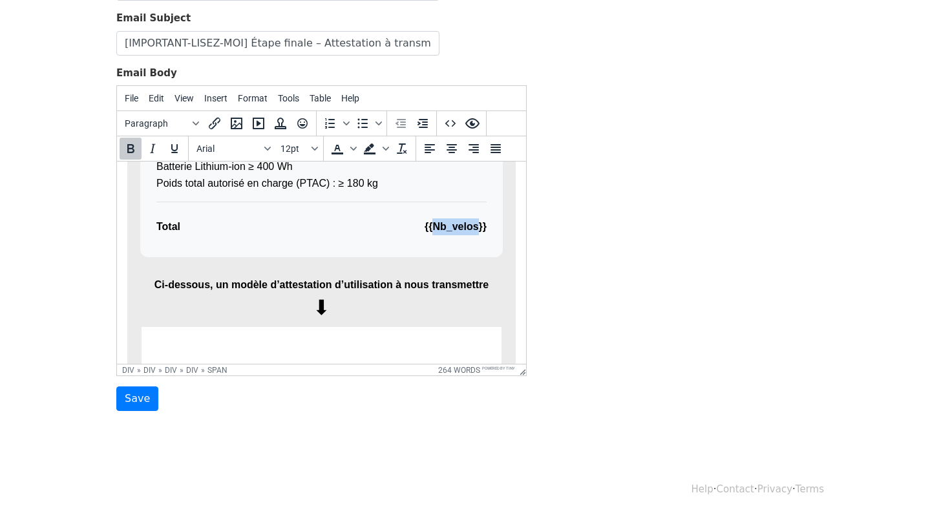
drag, startPoint x: 431, startPoint y: 226, endPoint x: 476, endPoint y: 224, distance: 45.3
click at [476, 224] on span "{{Nb_velos}}" at bounding box center [455, 226] width 62 height 17
copy span "Nb_velos"
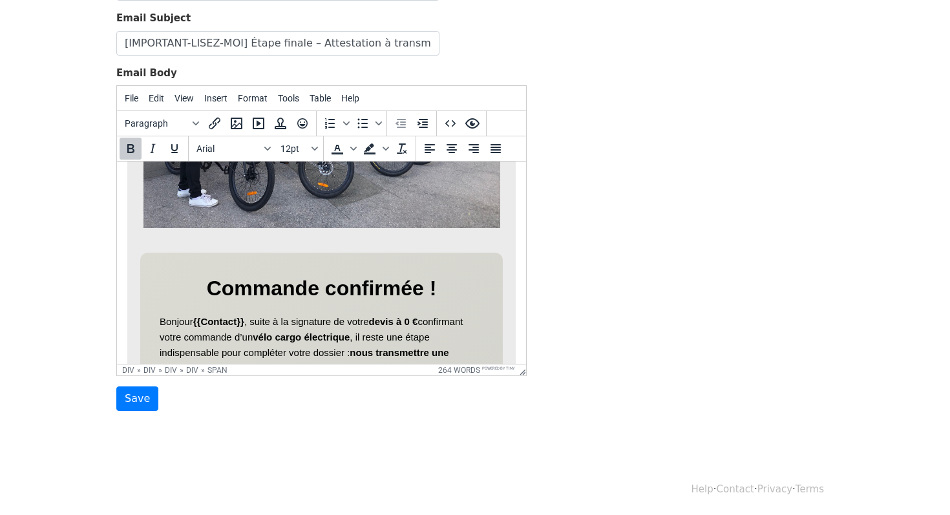
scroll to position [255, 0]
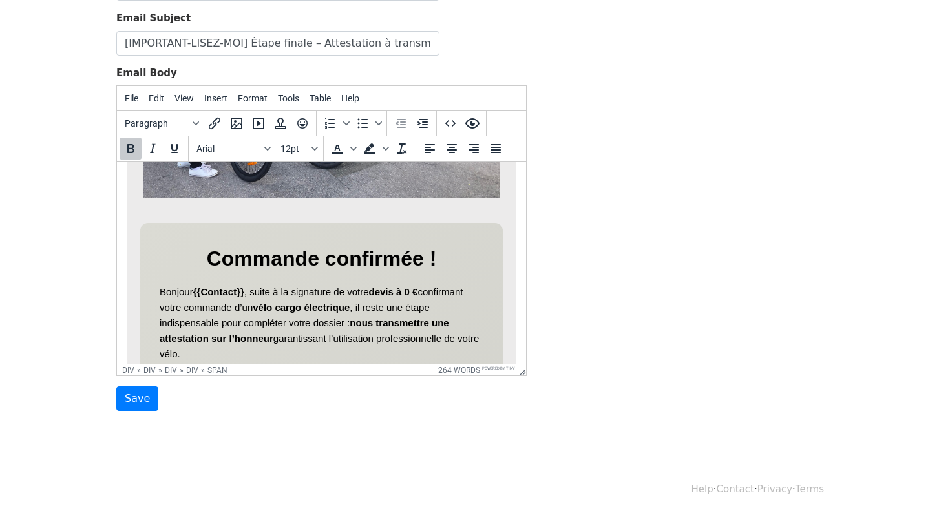
click at [204, 289] on strong "{{Contact}}" at bounding box center [218, 291] width 51 height 11
click at [213, 289] on strong "{{Contact}}" at bounding box center [218, 291] width 51 height 11
copy strong "Contact"
click at [227, 314] on p "Bonjour {{Contact}} , suite à la signature de votre devis à 0 € confirmant votr…" at bounding box center [322, 323] width 324 height 78
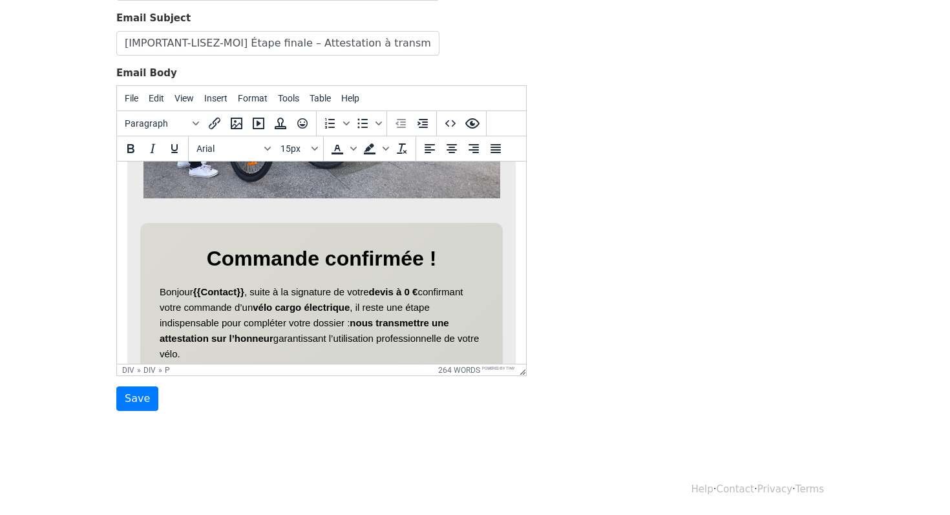
click at [225, 290] on strong "{{Contact}}" at bounding box center [218, 291] width 51 height 11
copy strong "Contact"
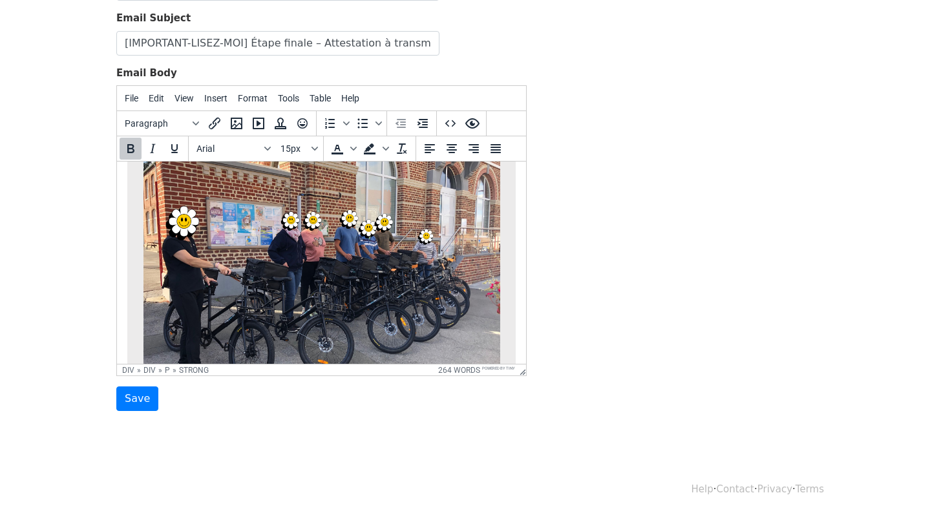
scroll to position [39, 0]
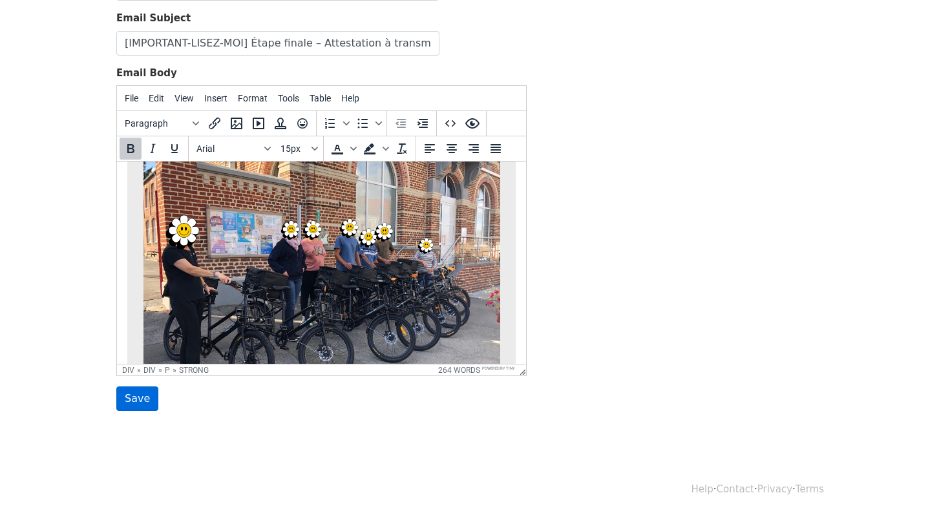
click at [145, 403] on input "Save" at bounding box center [137, 398] width 42 height 25
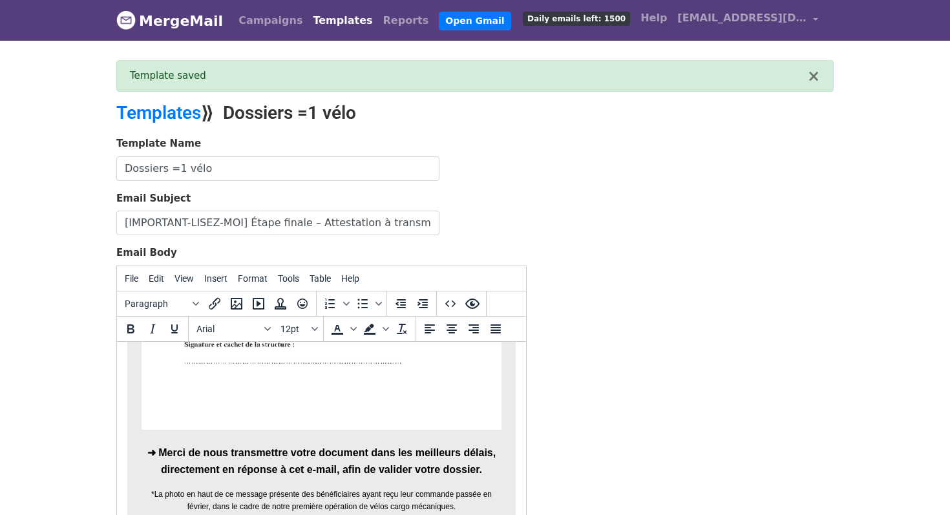
scroll to position [180, 0]
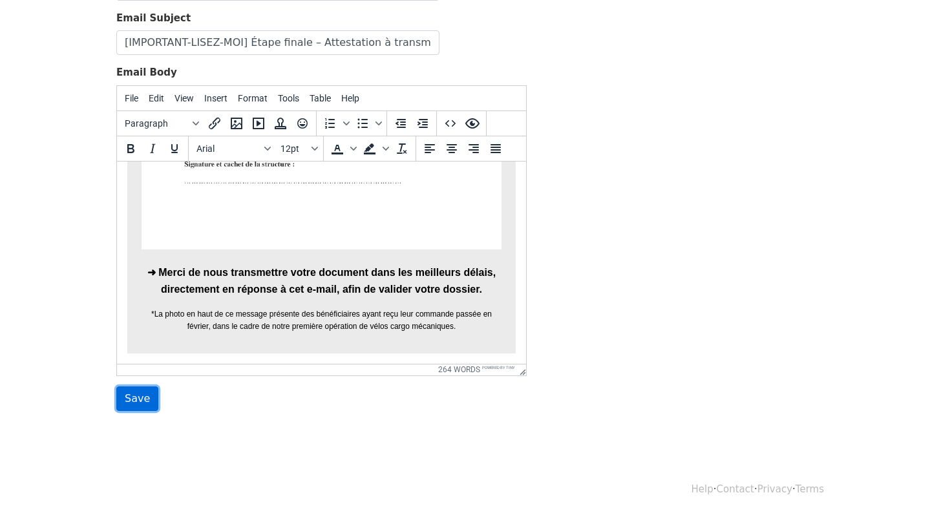
click at [138, 402] on input "Save" at bounding box center [137, 398] width 42 height 25
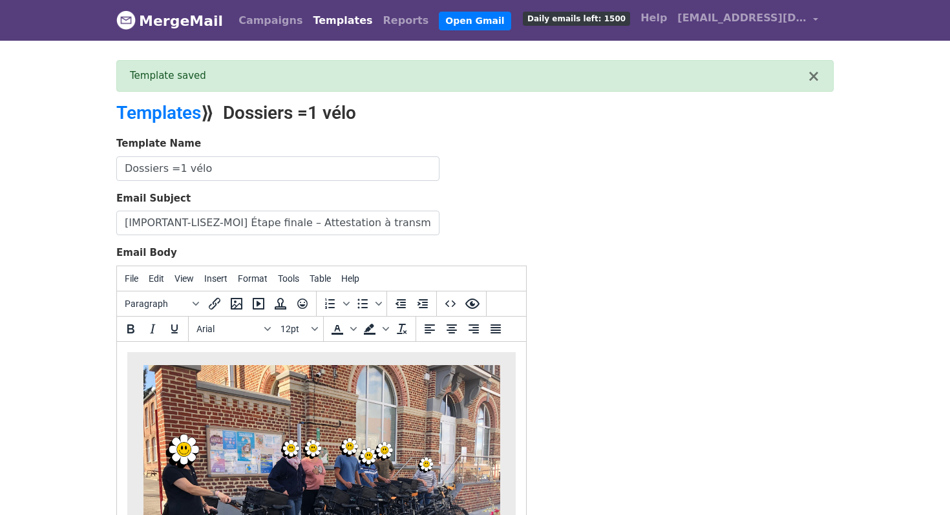
click at [307, 23] on link "Templates" at bounding box center [342, 21] width 70 height 26
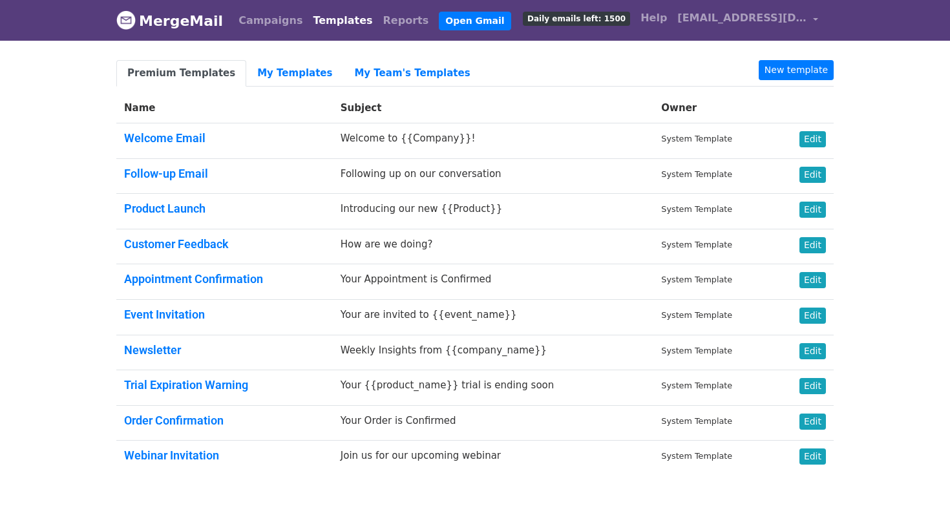
click at [271, 90] on div "Premium Templates My Templates My Team's Templates New template Name Subject Ow…" at bounding box center [475, 273] width 736 height 426
click at [271, 71] on link "My Templates" at bounding box center [294, 73] width 97 height 26
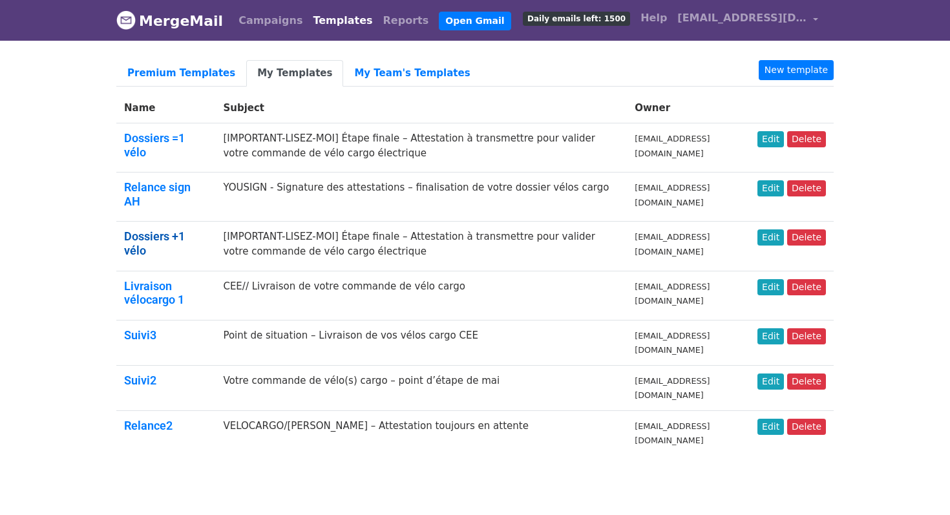
click at [184, 229] on link "Dossiers +1 vélo" at bounding box center [154, 243] width 61 height 28
click at [769, 229] on link "Edit" at bounding box center [770, 237] width 26 height 16
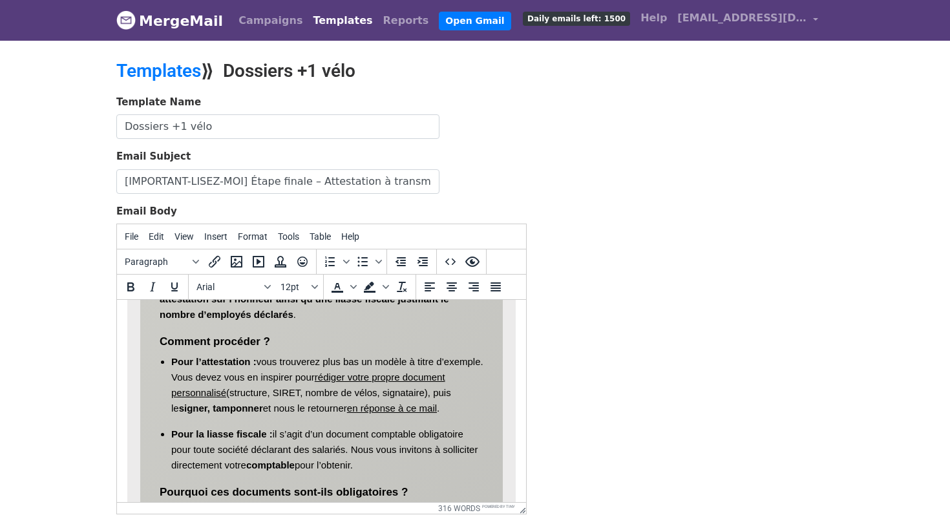
scroll to position [441, 0]
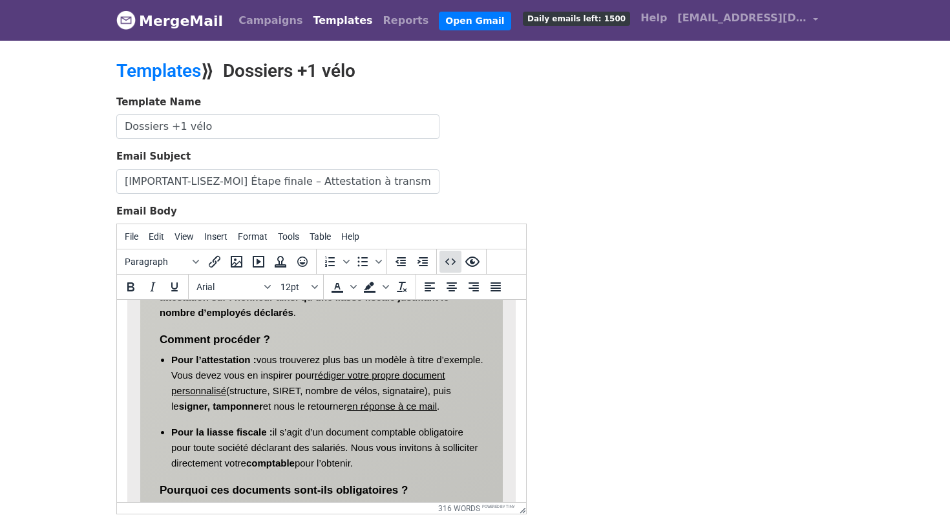
click at [450, 269] on button "Source code" at bounding box center [450, 262] width 22 height 22
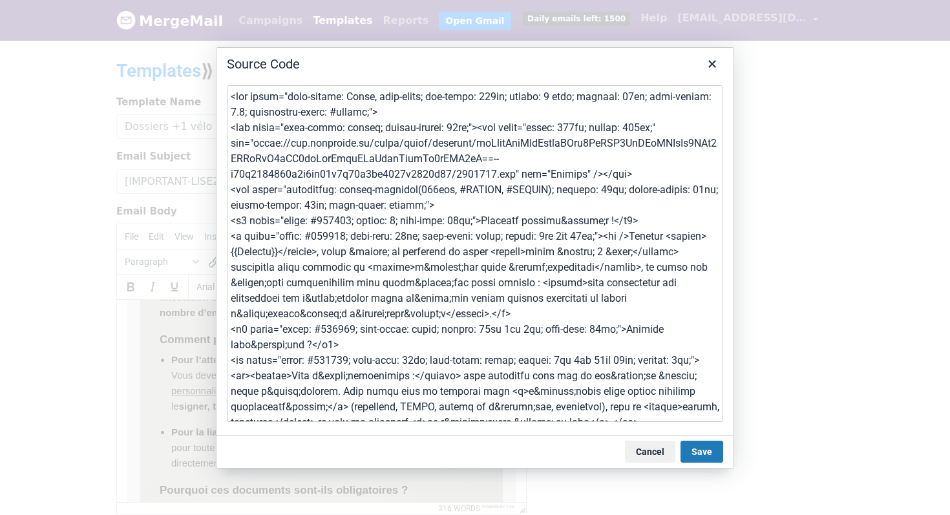
click at [450, 269] on textarea at bounding box center [475, 253] width 496 height 337
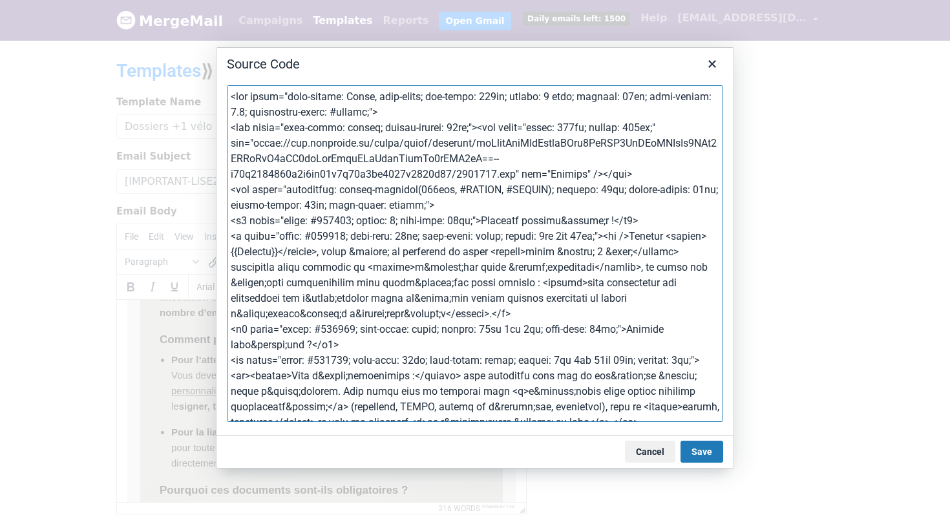
paste textarea "<!-- Image d'en-tête --> <div style="text-align: center; margin-bottom: 30px;">…"
type textarea "<lor ipsum="dolo-sitame: Conse, adip-elits; doe-tempo: 032in; utlabo: 9 etdo; m…"
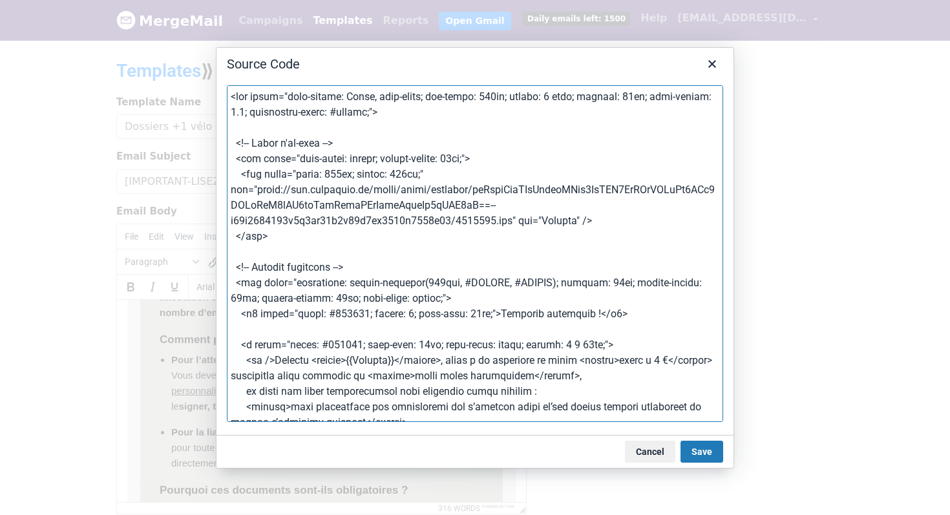
scroll to position [1588, 0]
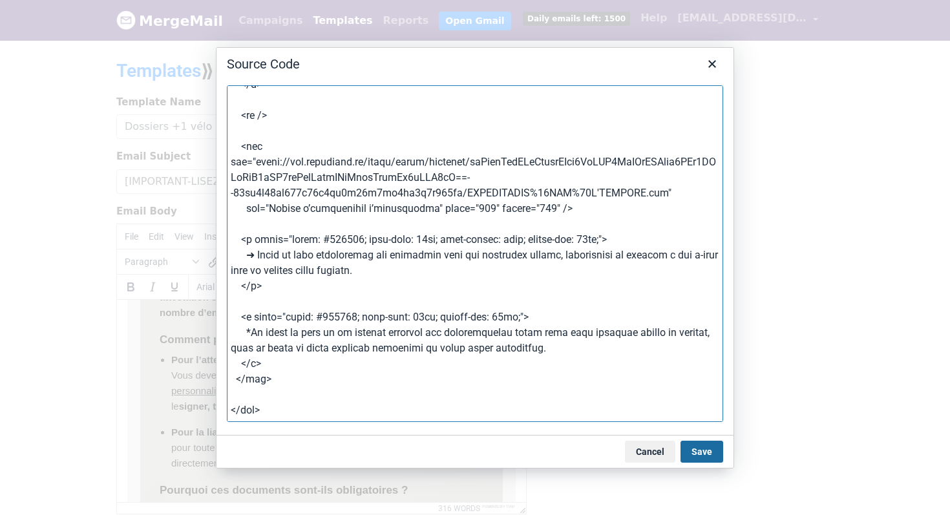
click at [700, 452] on button "Save" at bounding box center [701, 452] width 43 height 22
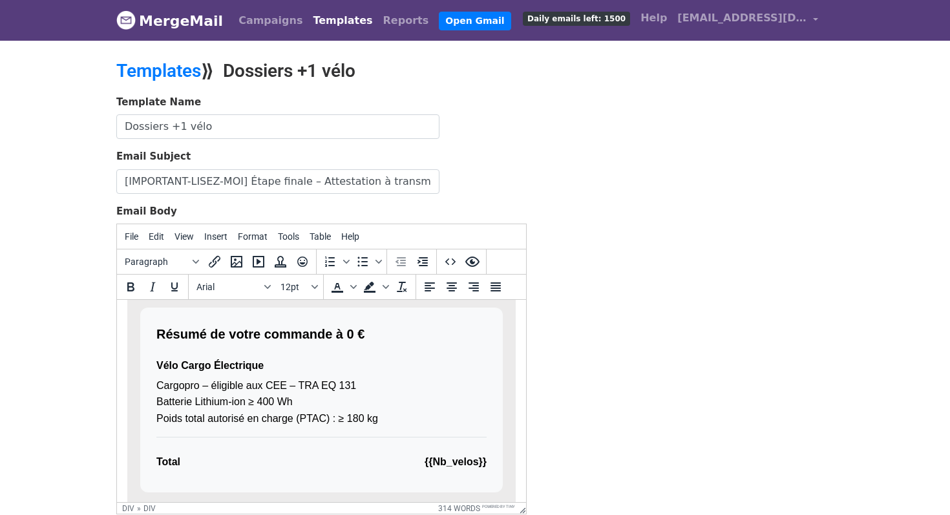
scroll to position [933, 0]
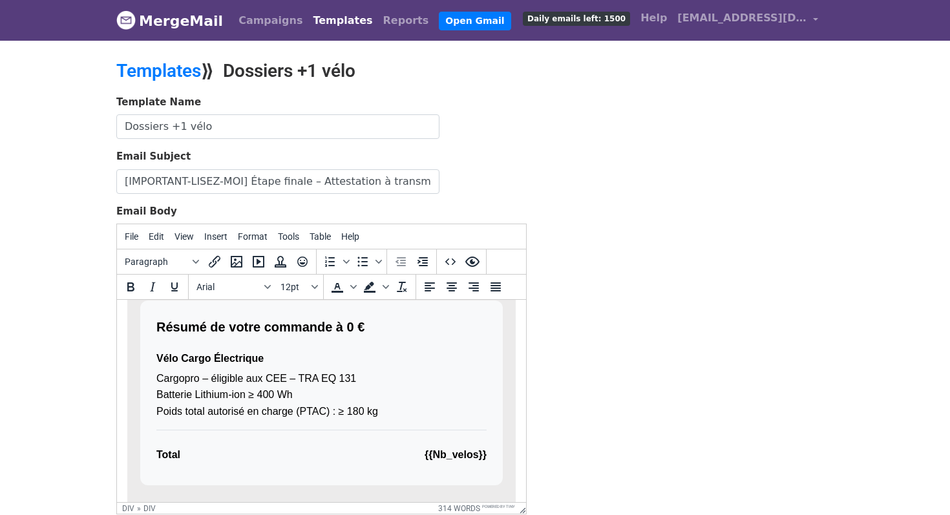
click at [448, 455] on span "{{Nb_velos}}" at bounding box center [455, 454] width 62 height 17
copy span "Nb_velos"
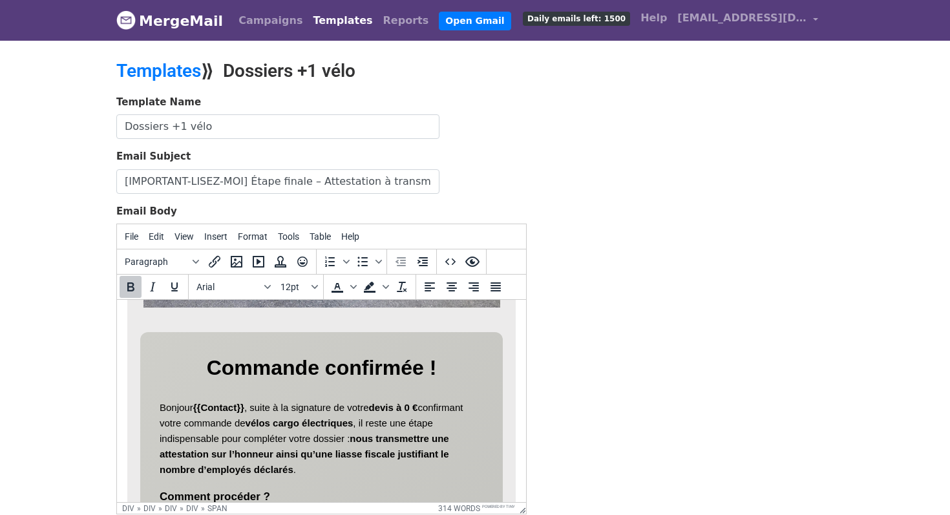
scroll to position [375, 0]
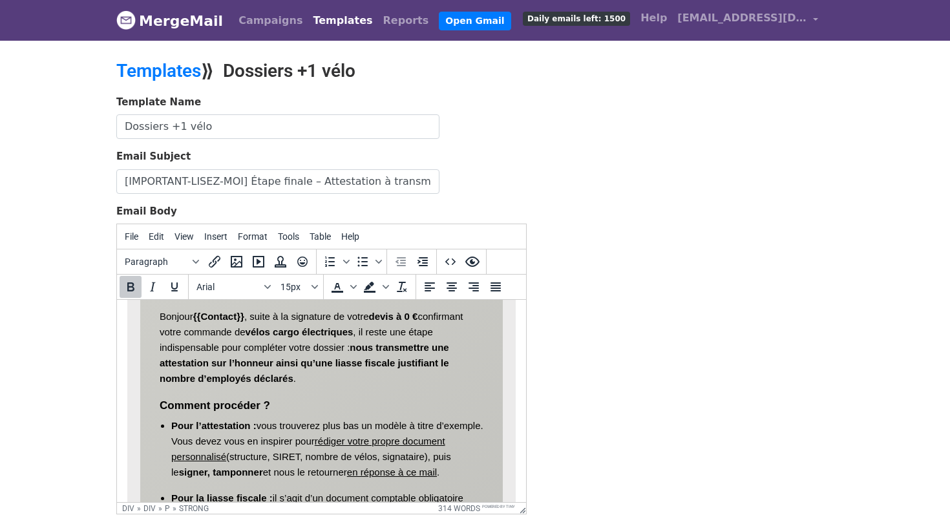
click at [212, 318] on strong "{{Contact}}" at bounding box center [218, 316] width 51 height 11
copy strong "Contact"
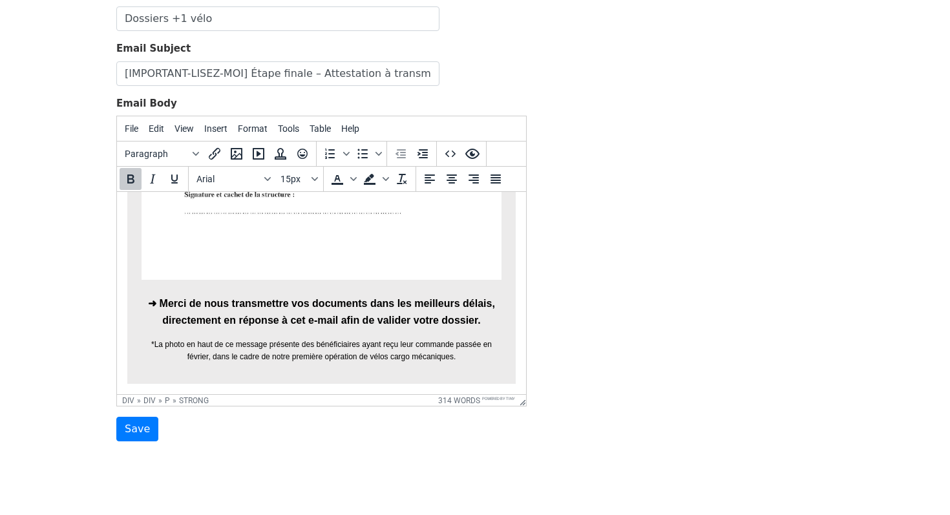
scroll to position [138, 0]
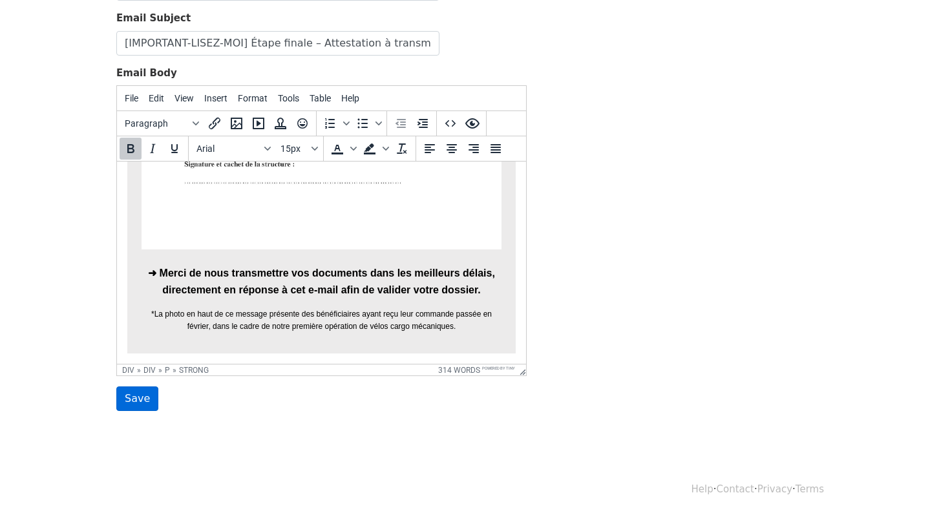
click at [136, 399] on input "Save" at bounding box center [137, 398] width 42 height 25
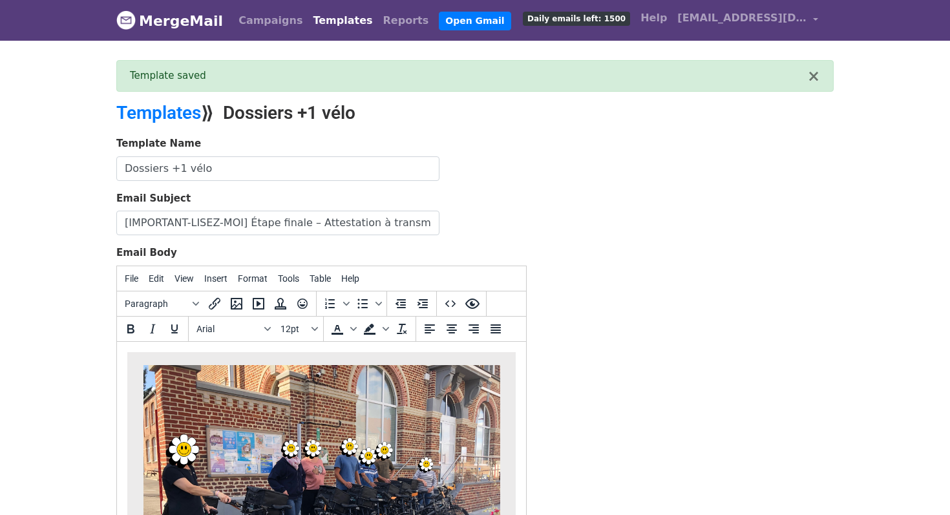
scroll to position [180, 0]
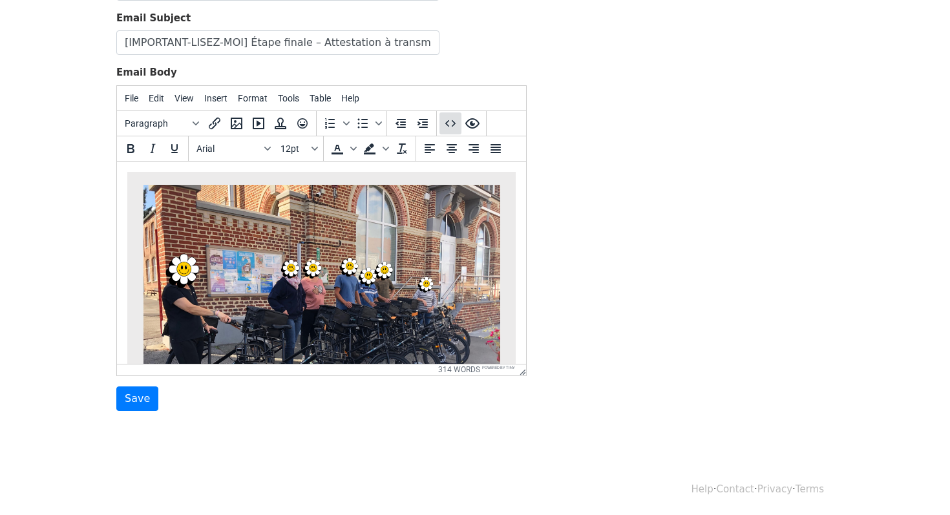
click at [442, 119] on button "Source code" at bounding box center [450, 123] width 22 height 22
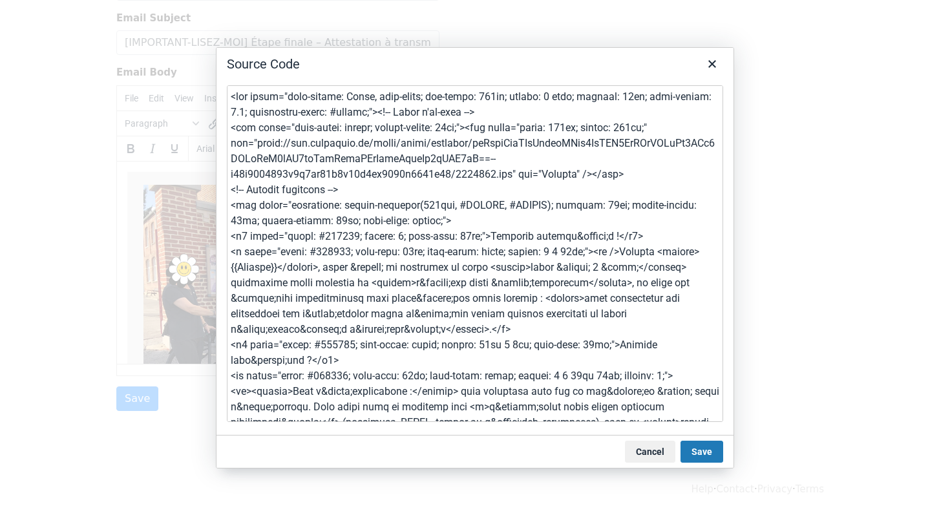
click at [442, 229] on textarea at bounding box center [475, 253] width 496 height 337
type textarea "<lor ipsum="dolo-sitame: Conse, adip-elits; doe-tempo: 032in; utlabo: 9 etdo; m…"
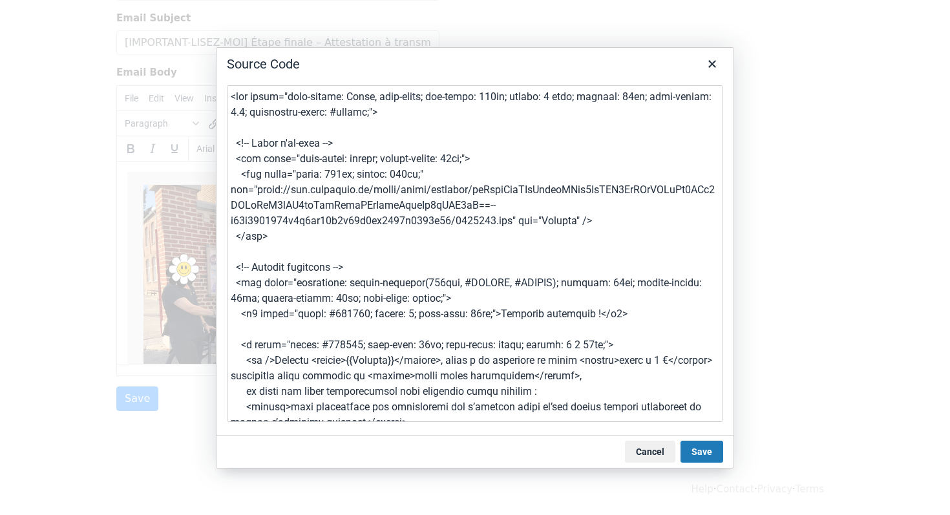
scroll to position [1588, 0]
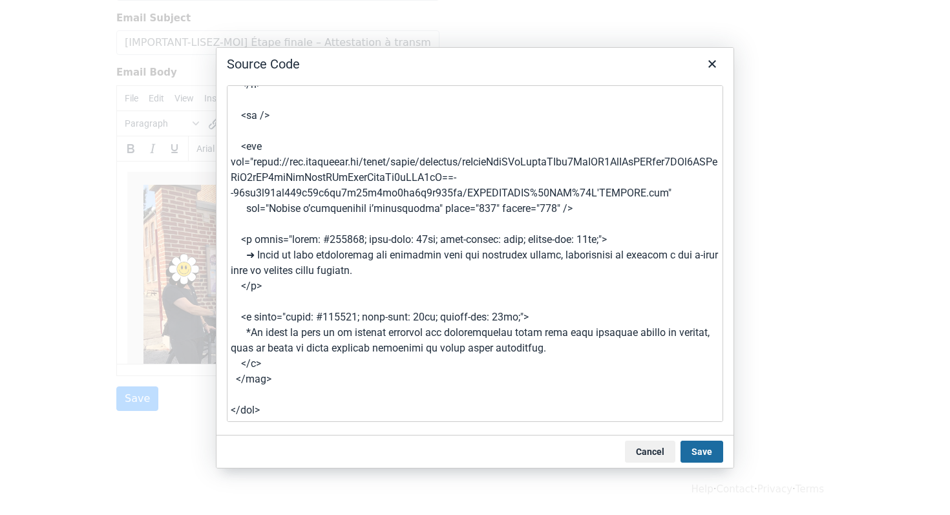
click at [708, 457] on button "Save" at bounding box center [701, 452] width 43 height 22
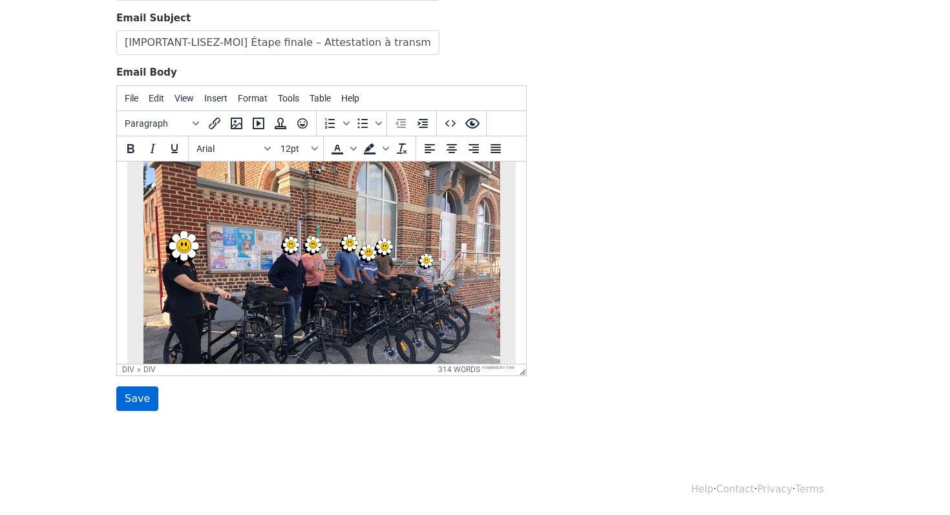
click at [146, 390] on input "Save" at bounding box center [137, 398] width 42 height 25
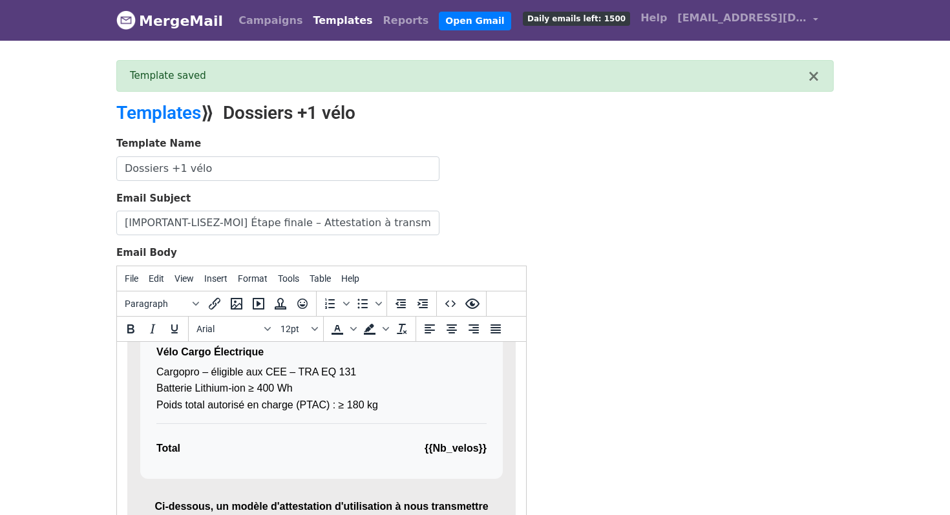
click at [187, 29] on link "MergeMail" at bounding box center [169, 20] width 107 height 27
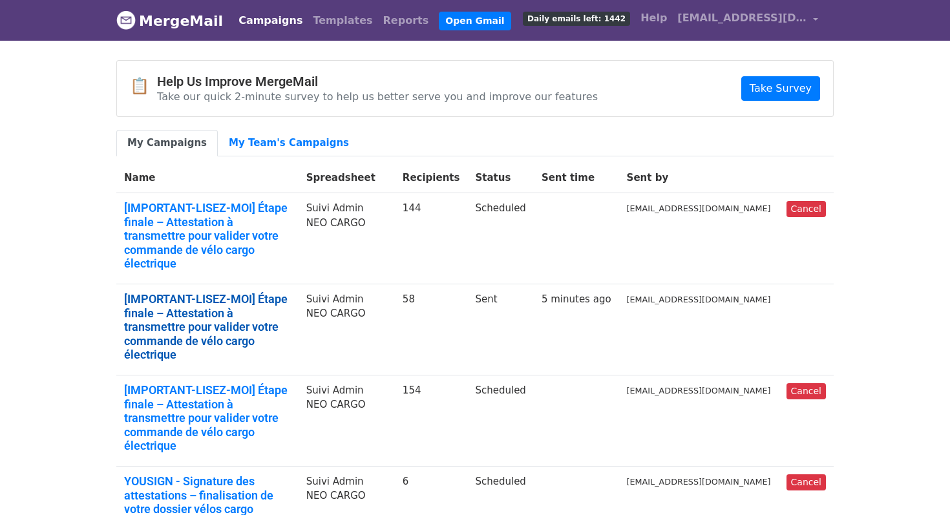
click at [287, 292] on link "[IMPORTANT-LISEZ-MOI] Étape finale – Attestation à transmettre pour valider vot…" at bounding box center [207, 327] width 167 height 70
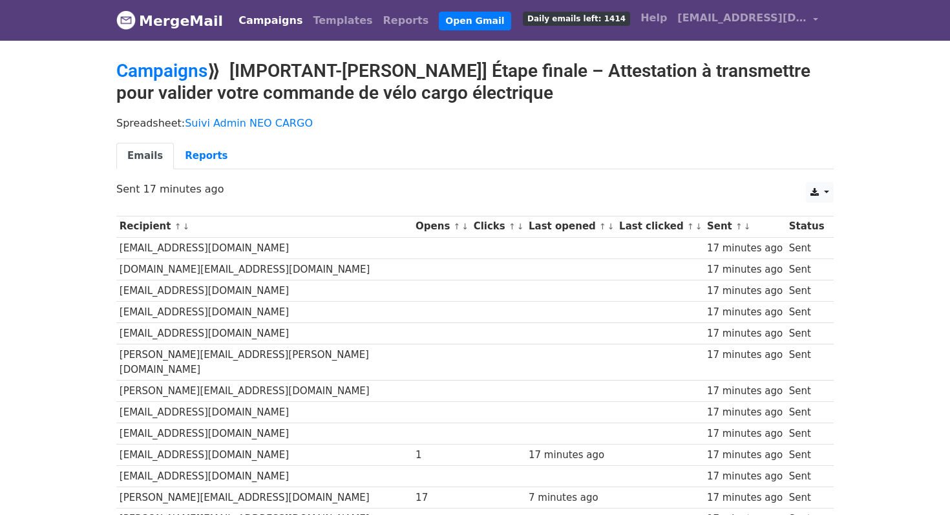
click at [178, 22] on link "MergeMail" at bounding box center [169, 20] width 107 height 27
